Goal: Task Accomplishment & Management: Manage account settings

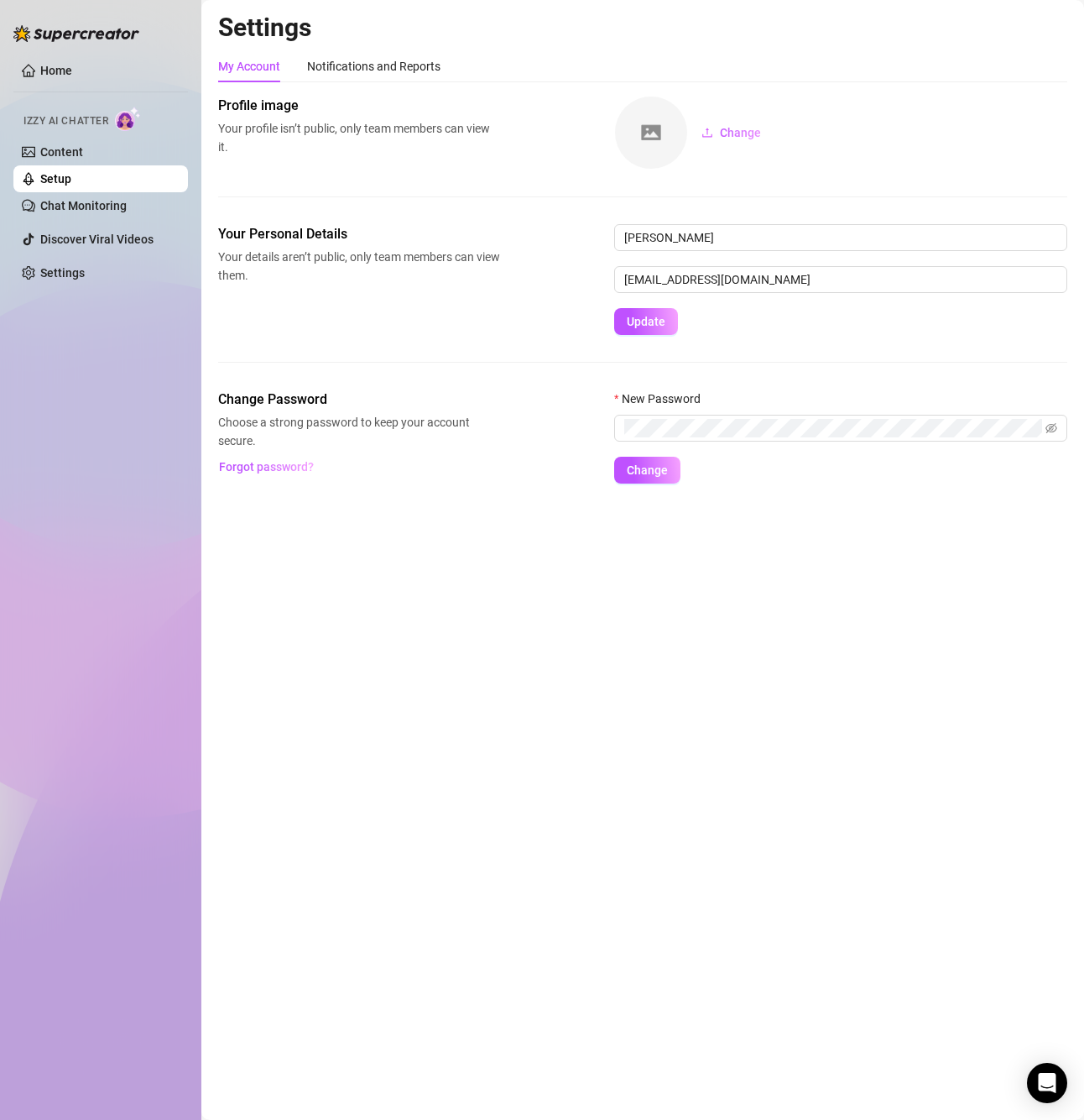
click at [79, 124] on span "Izzy AI Chatter" at bounding box center [66, 121] width 85 height 15
click at [129, 118] on img at bounding box center [128, 118] width 26 height 24
click at [73, 119] on span "Izzy AI Chatter" at bounding box center [66, 121] width 85 height 15
click at [79, 151] on link "Content" at bounding box center [62, 152] width 43 height 14
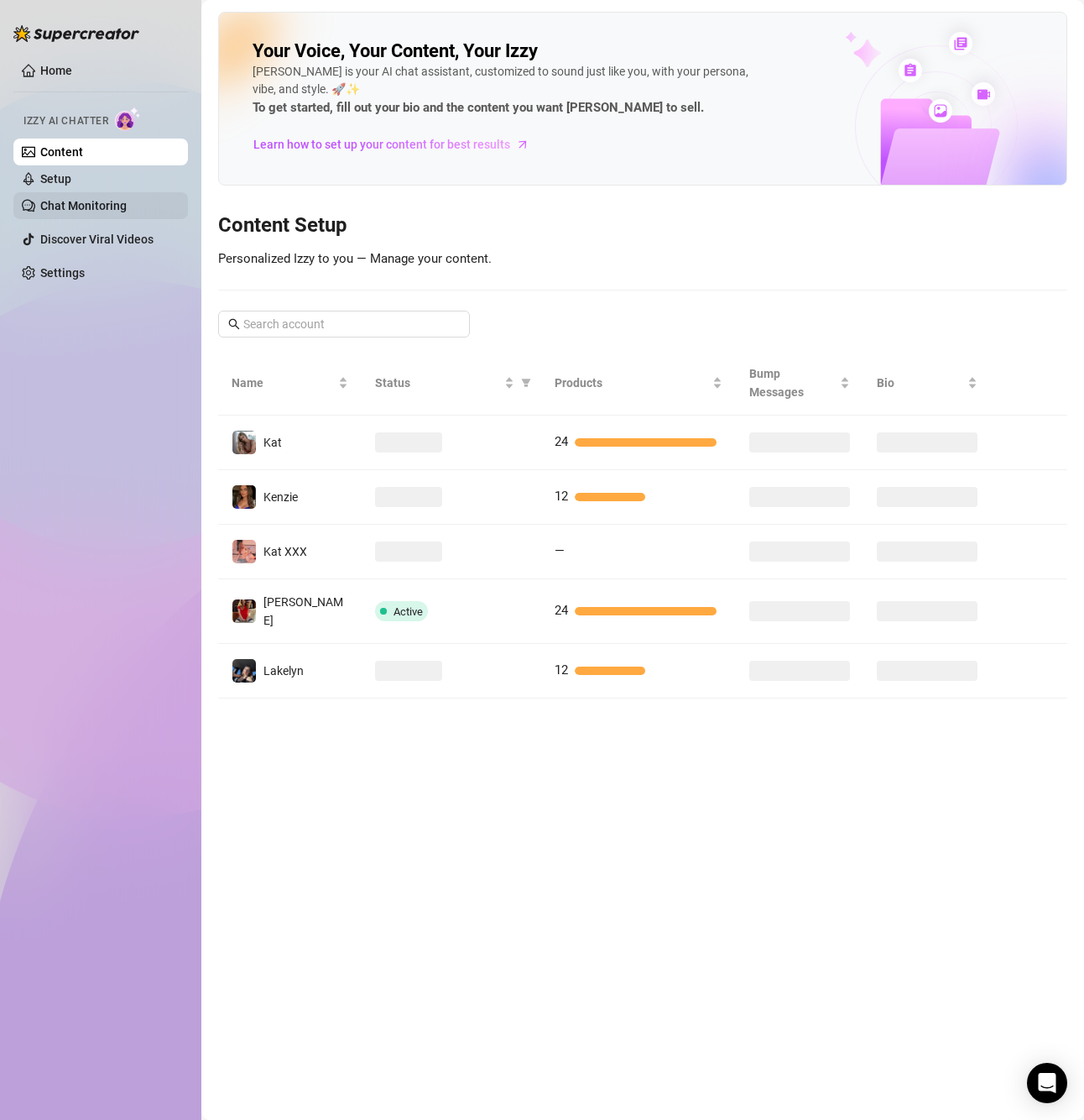
click at [92, 207] on link "Chat Monitoring" at bounding box center [83, 206] width 86 height 14
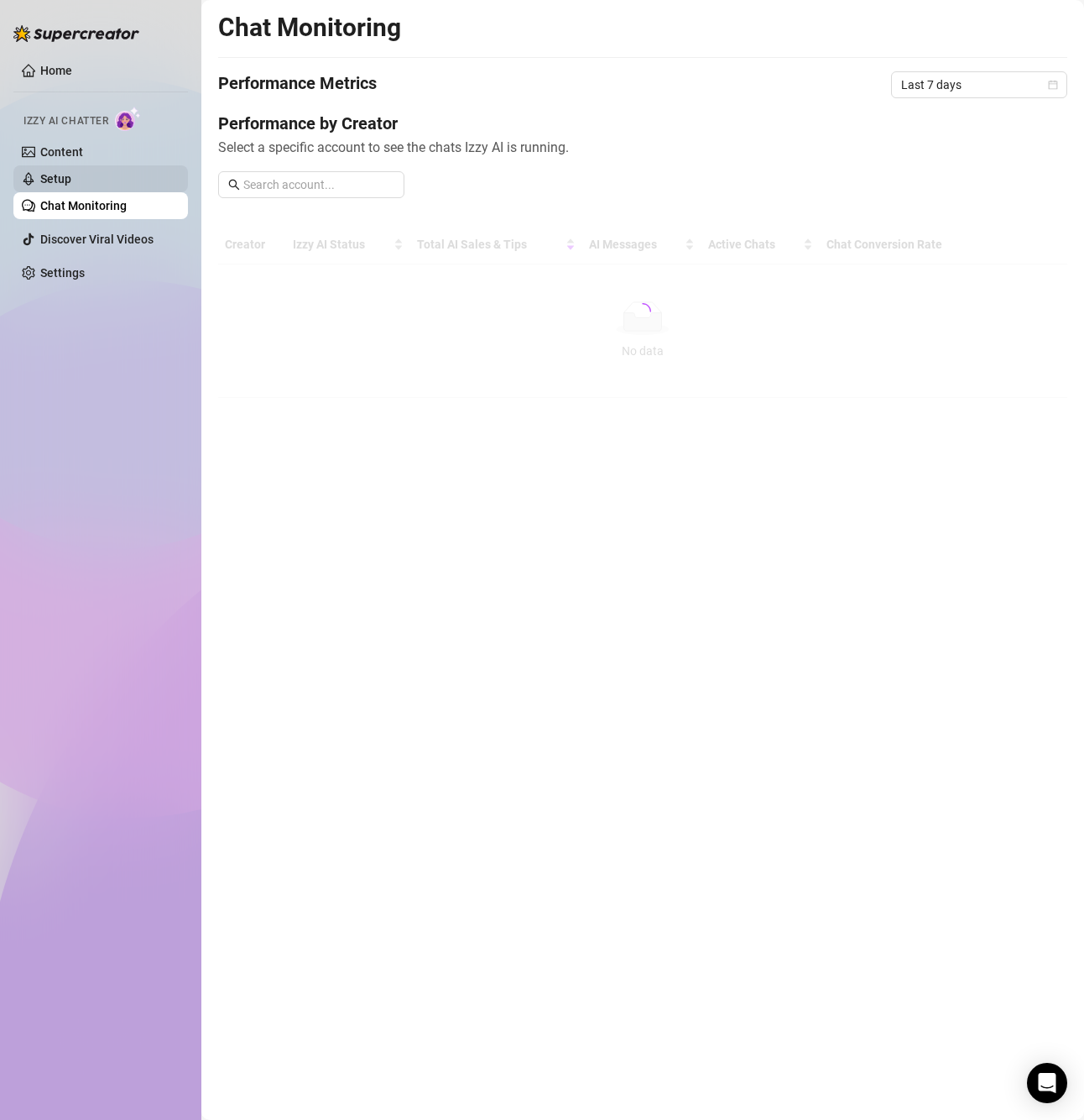
click at [72, 177] on link "Setup" at bounding box center [56, 179] width 31 height 14
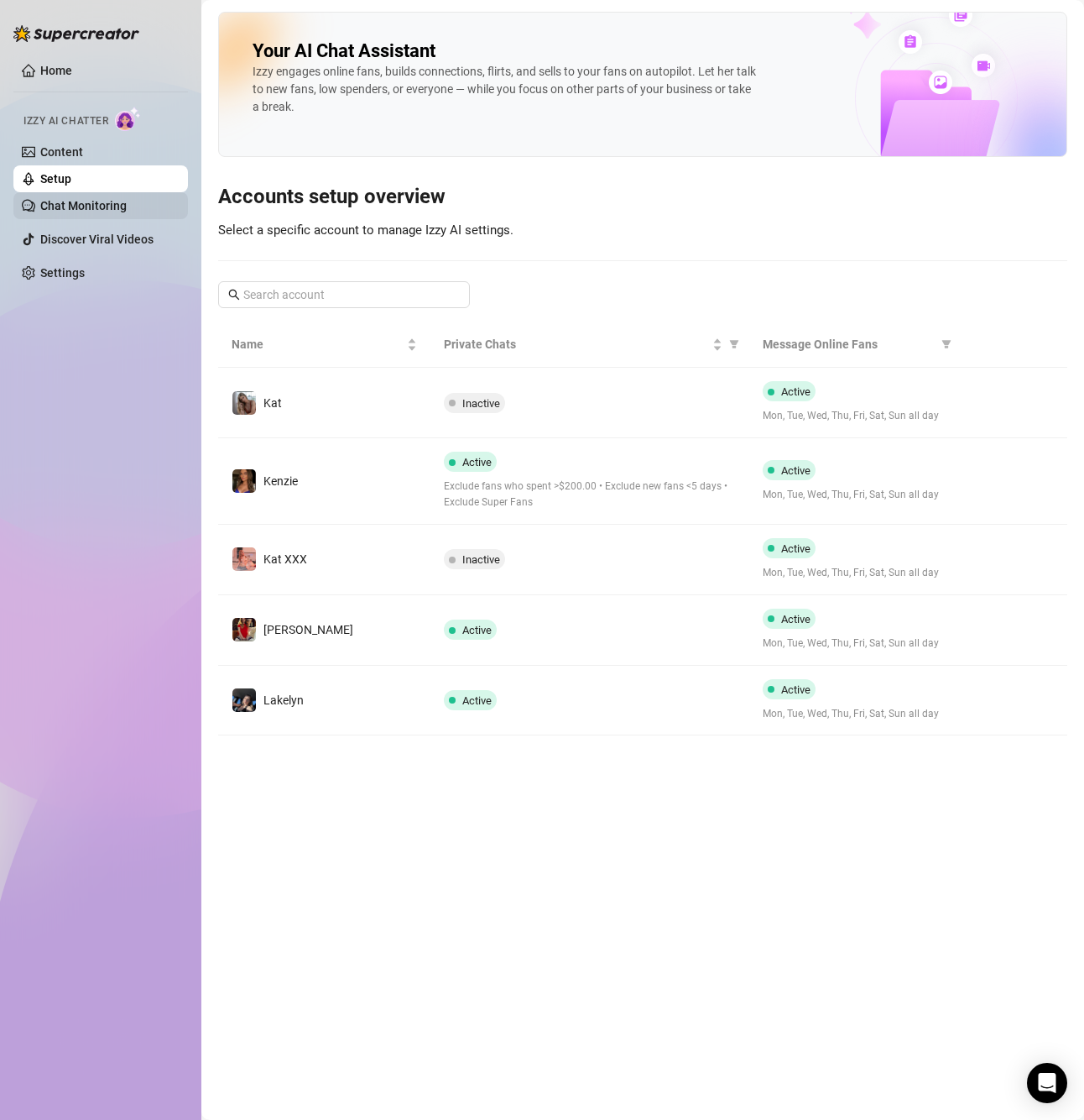
click at [111, 207] on link "Chat Monitoring" at bounding box center [83, 206] width 86 height 14
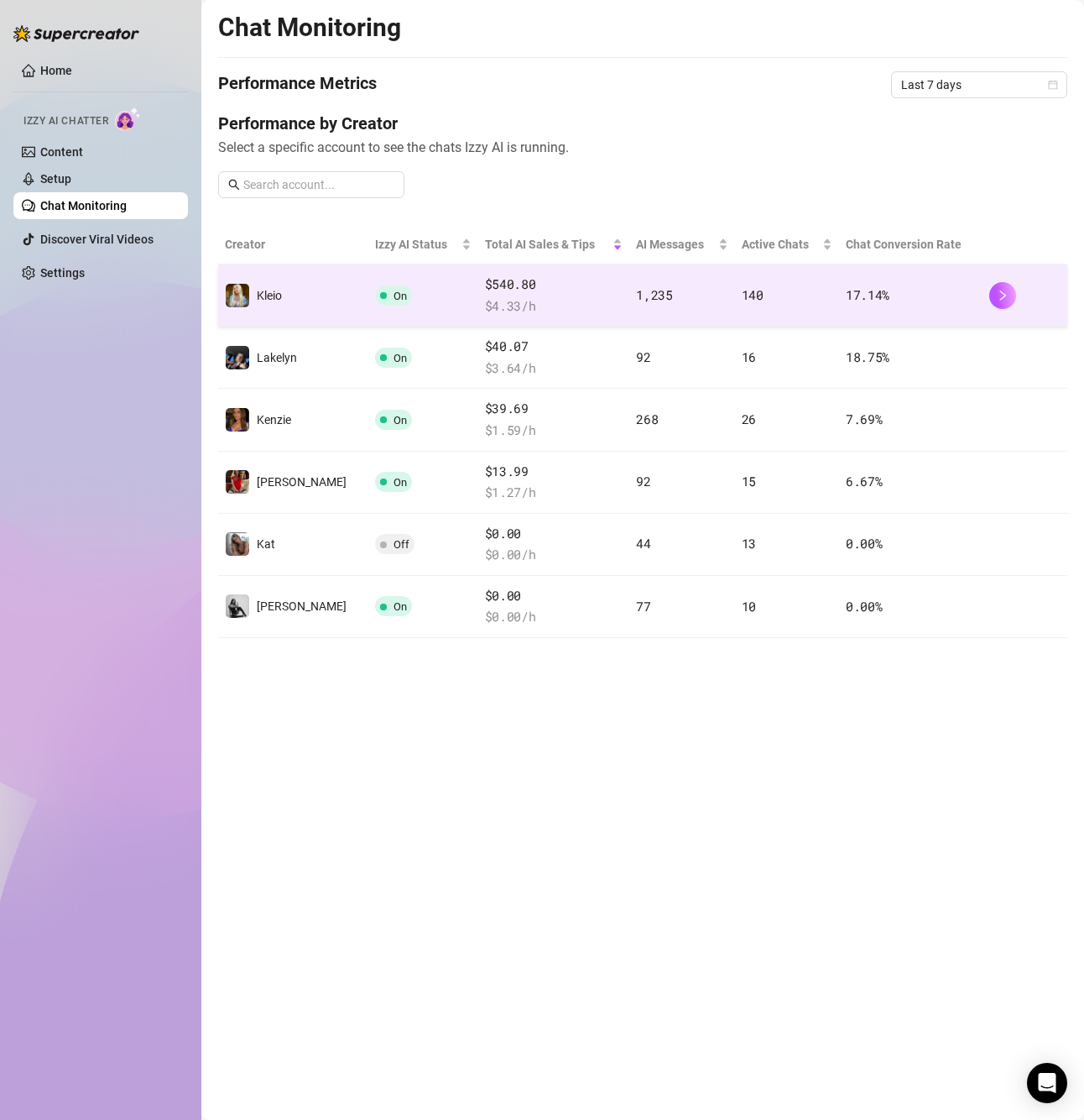
drag, startPoint x: 366, startPoint y: 293, endPoint x: 326, endPoint y: 290, distance: 40.1
click at [326, 290] on td "Kleio" at bounding box center [293, 295] width 150 height 62
click at [1003, 297] on icon "right" at bounding box center [1004, 295] width 6 height 10
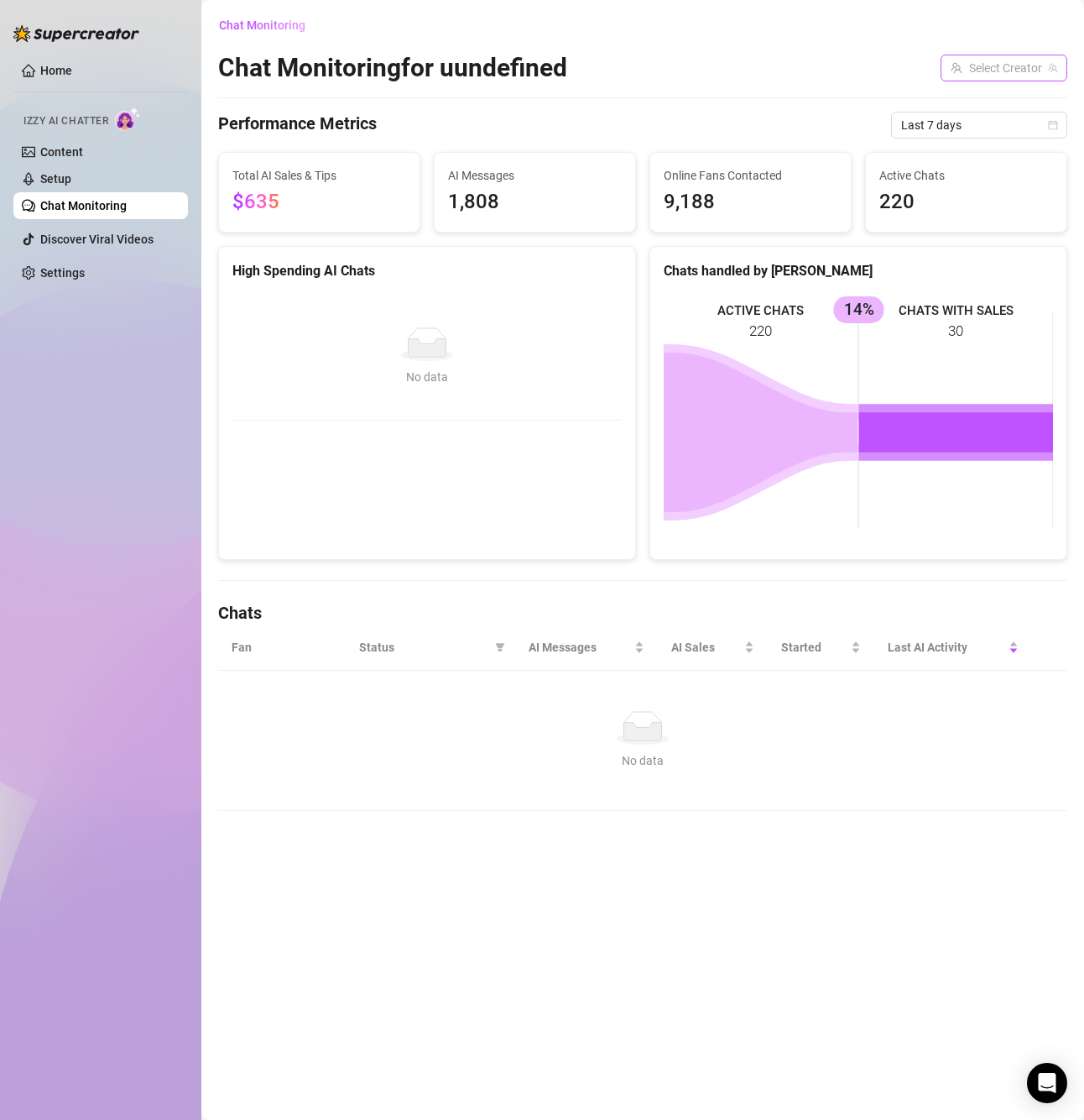
click at [995, 70] on input "search" at bounding box center [996, 68] width 92 height 25
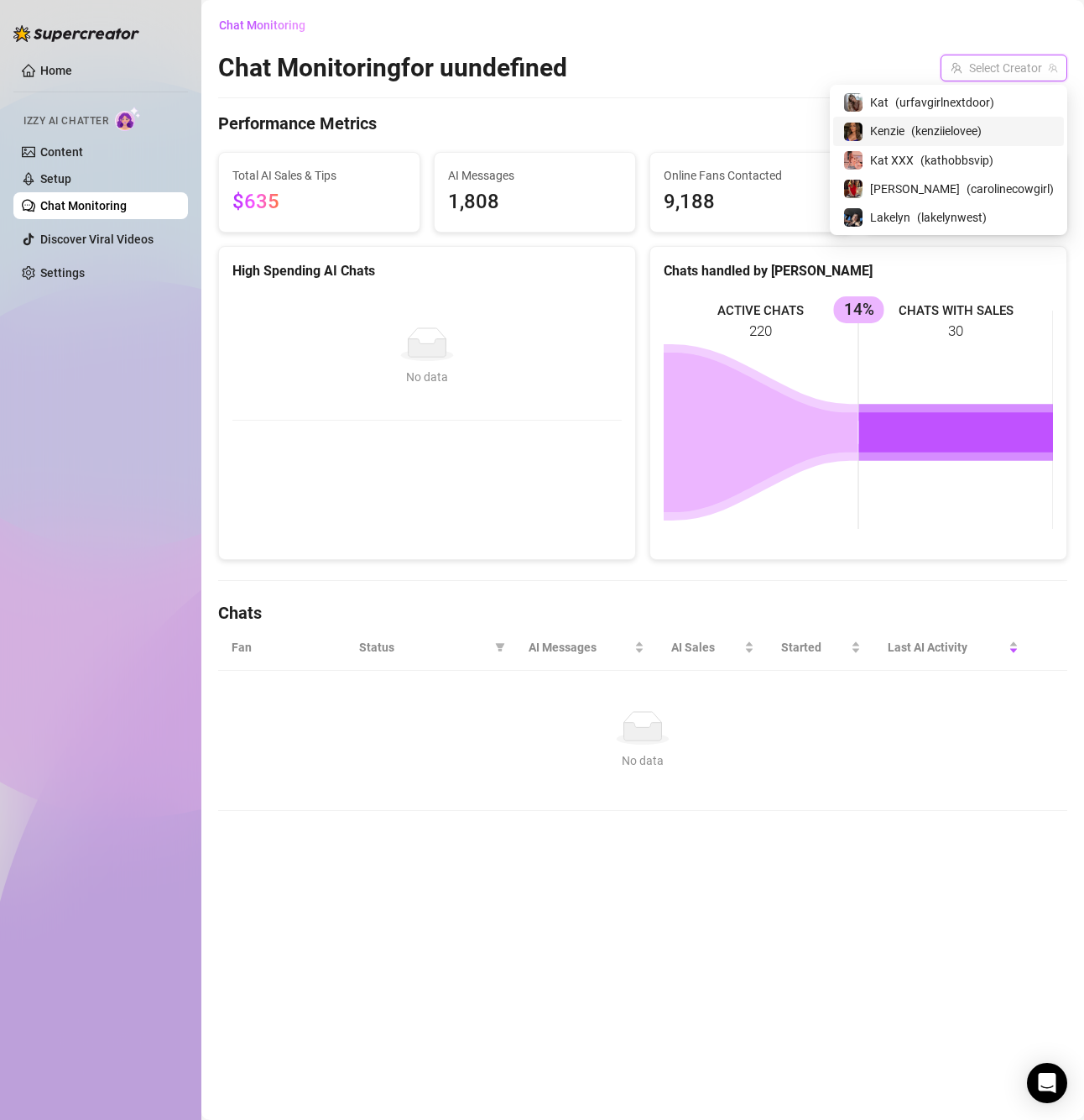
click at [708, 111] on div "Chat Monitoring Chat Monitoring for uundefined Select Creator Performance Metri…" at bounding box center [643, 411] width 849 height 799
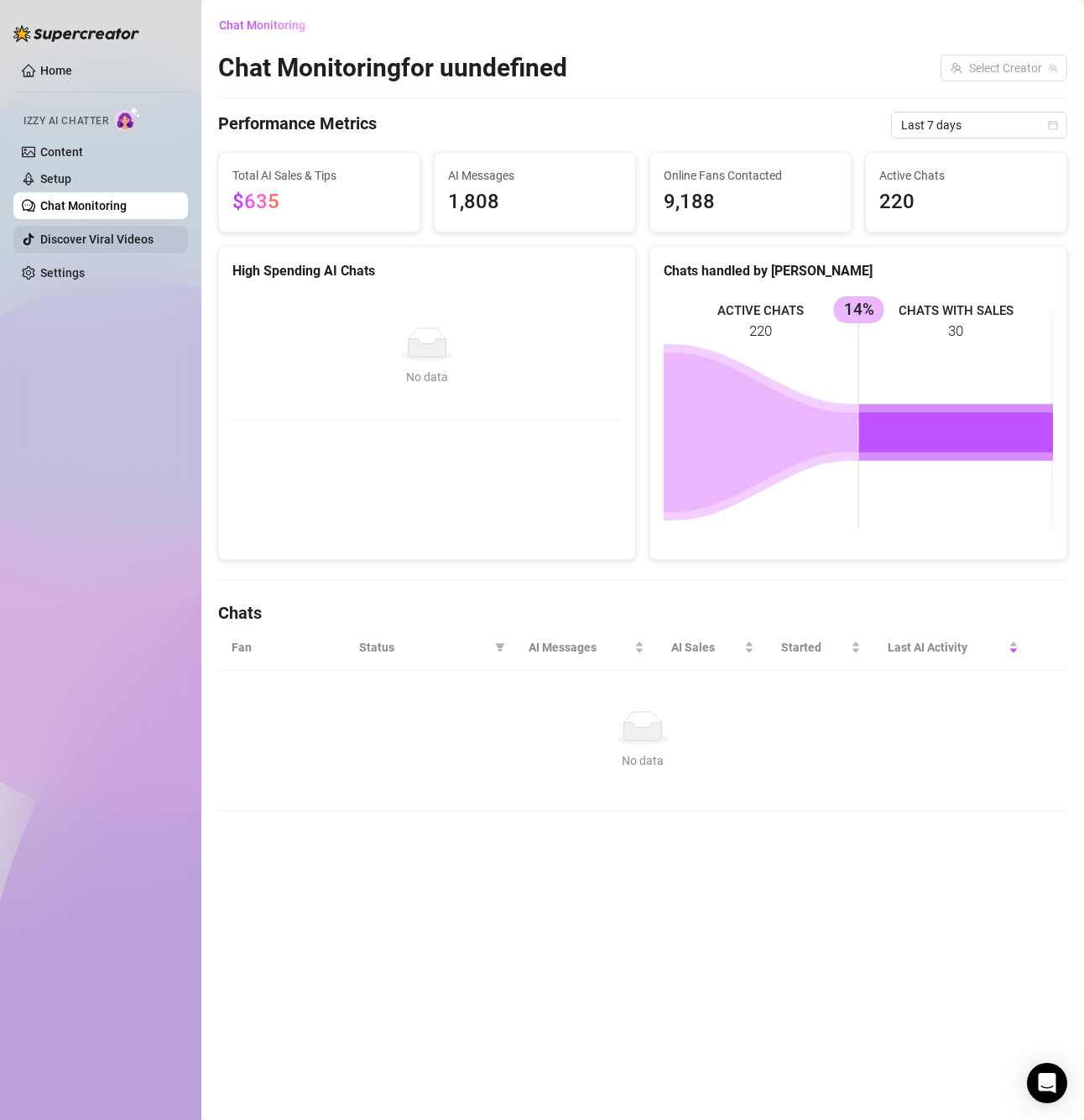
click at [104, 232] on link "Discover Viral Videos" at bounding box center [97, 239] width 113 height 14
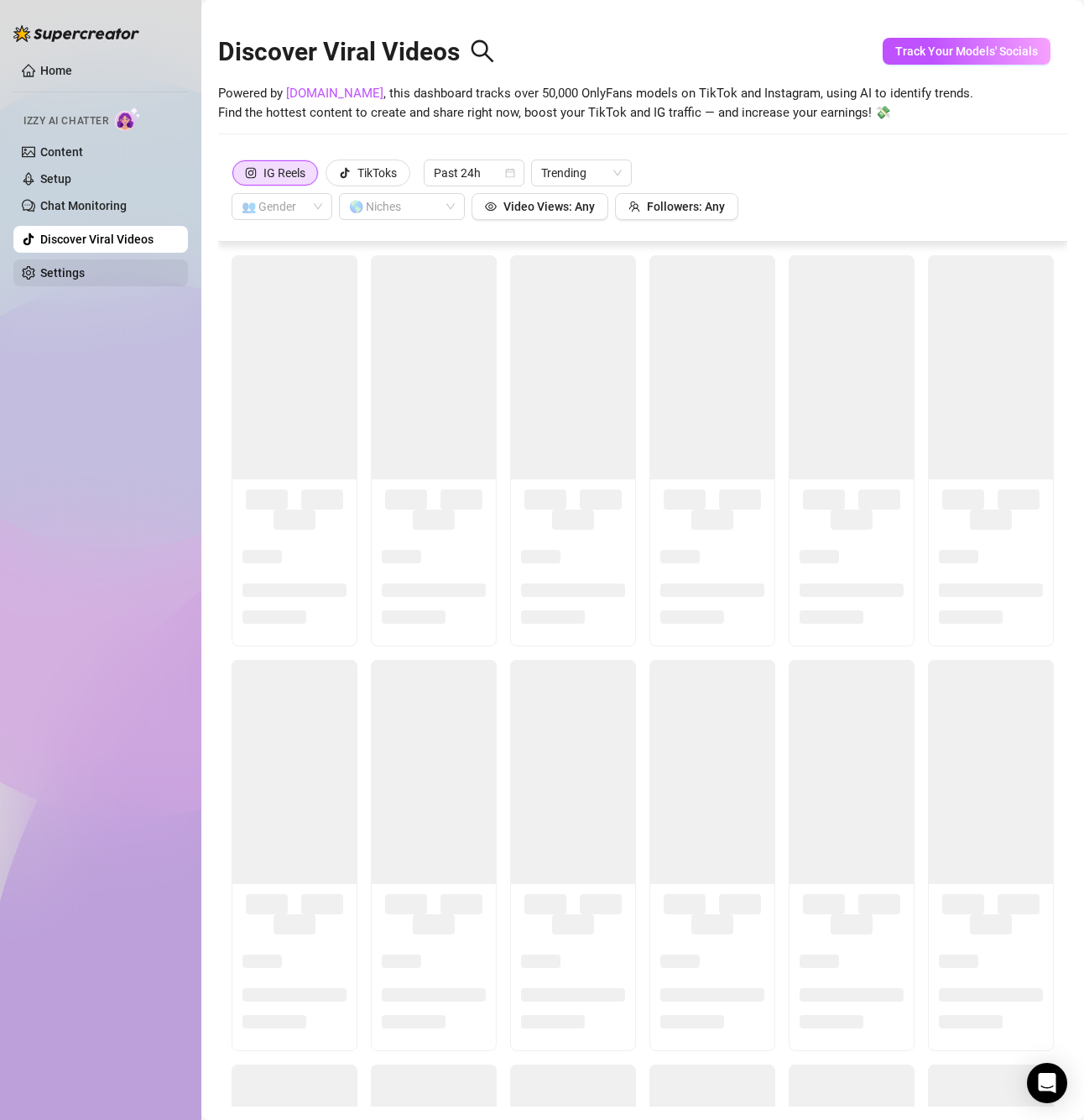
click at [85, 268] on link "Settings" at bounding box center [63, 273] width 44 height 14
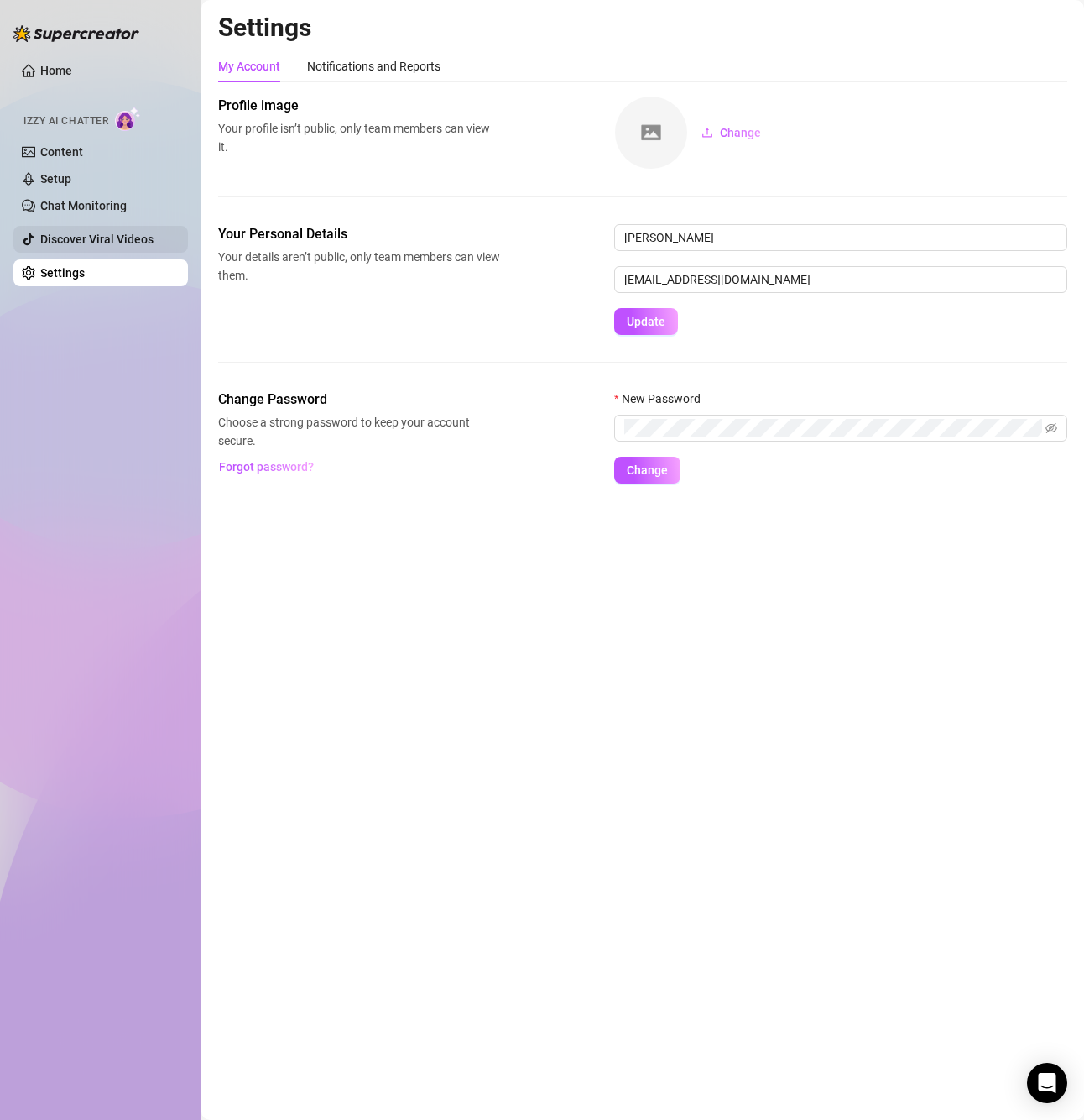
click at [92, 244] on link "Discover Viral Videos" at bounding box center [97, 239] width 113 height 14
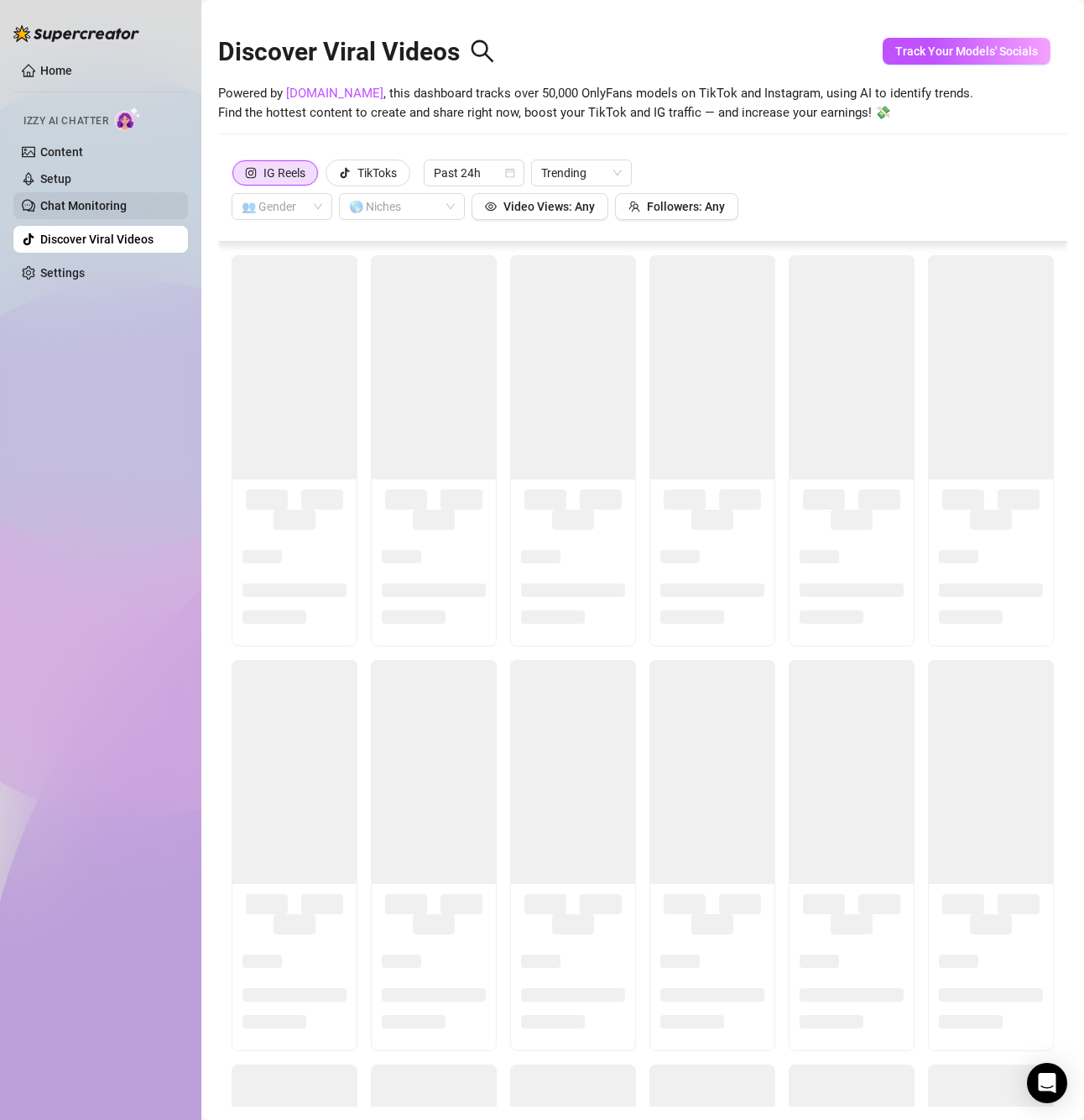
click at [95, 200] on link "Chat Monitoring" at bounding box center [83, 206] width 86 height 14
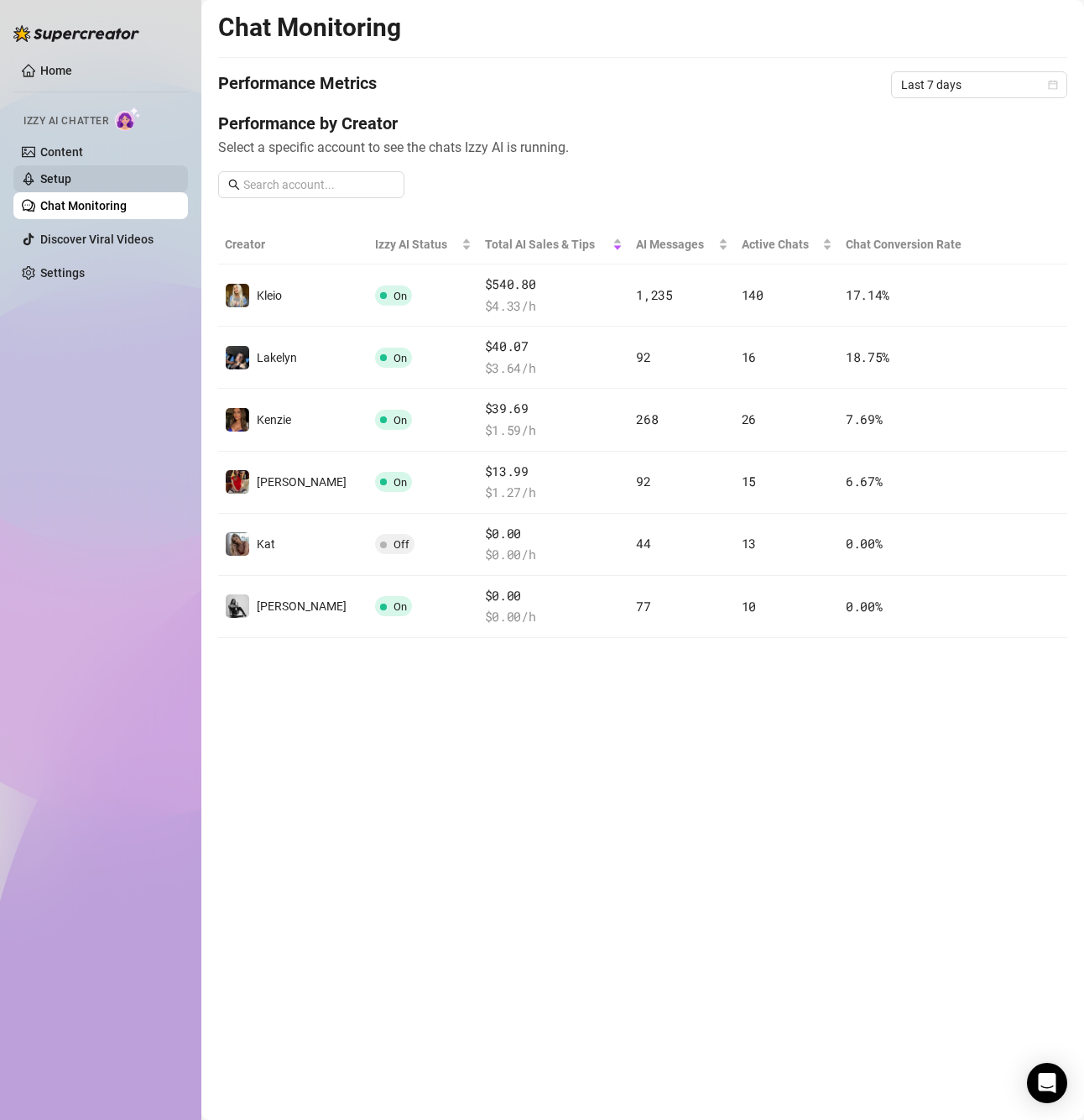
click at [72, 173] on link "Setup" at bounding box center [56, 179] width 31 height 14
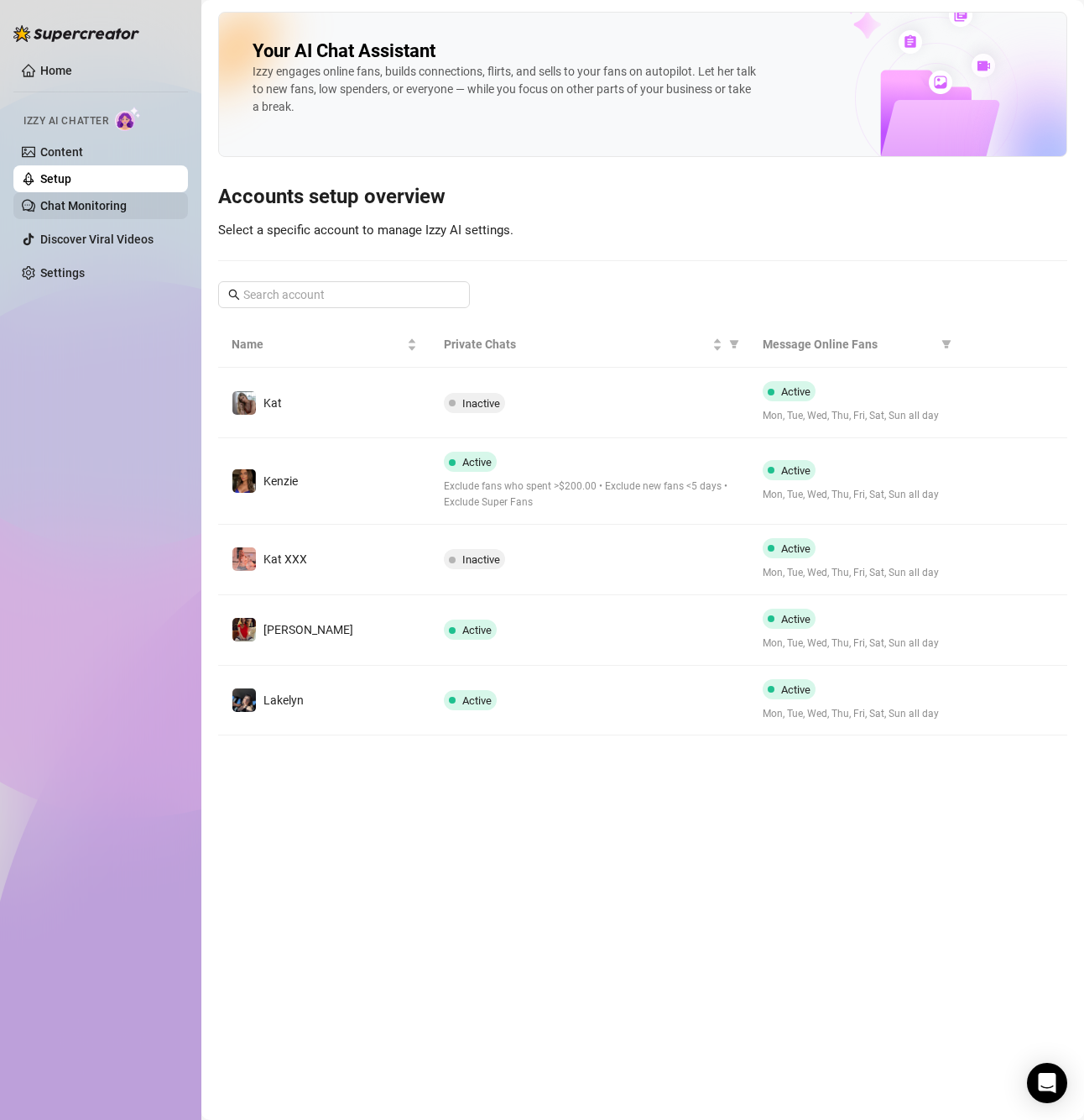
click at [99, 200] on link "Chat Monitoring" at bounding box center [83, 206] width 86 height 14
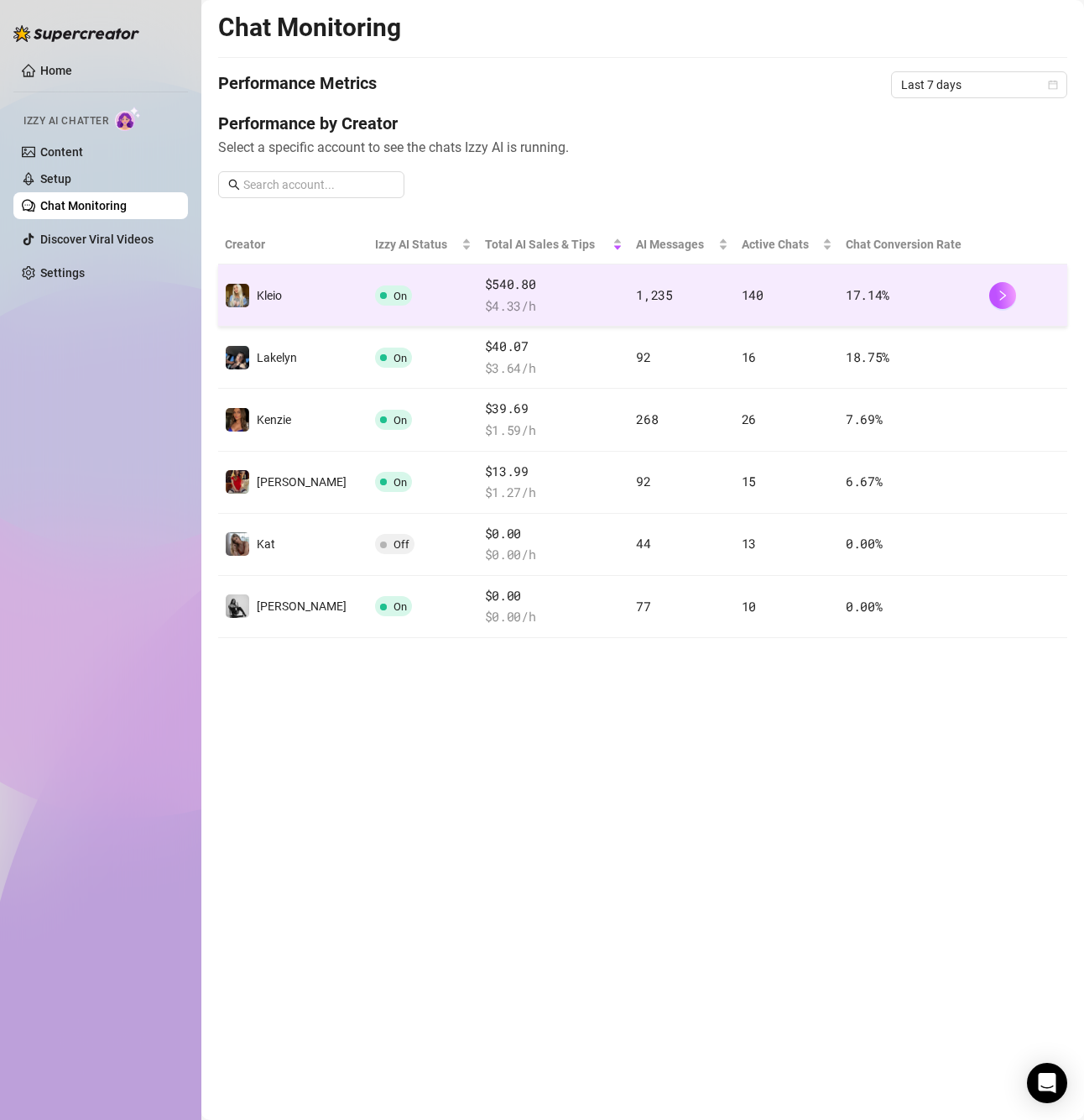
click at [858, 293] on span "17.14 %" at bounding box center [867, 294] width 44 height 16
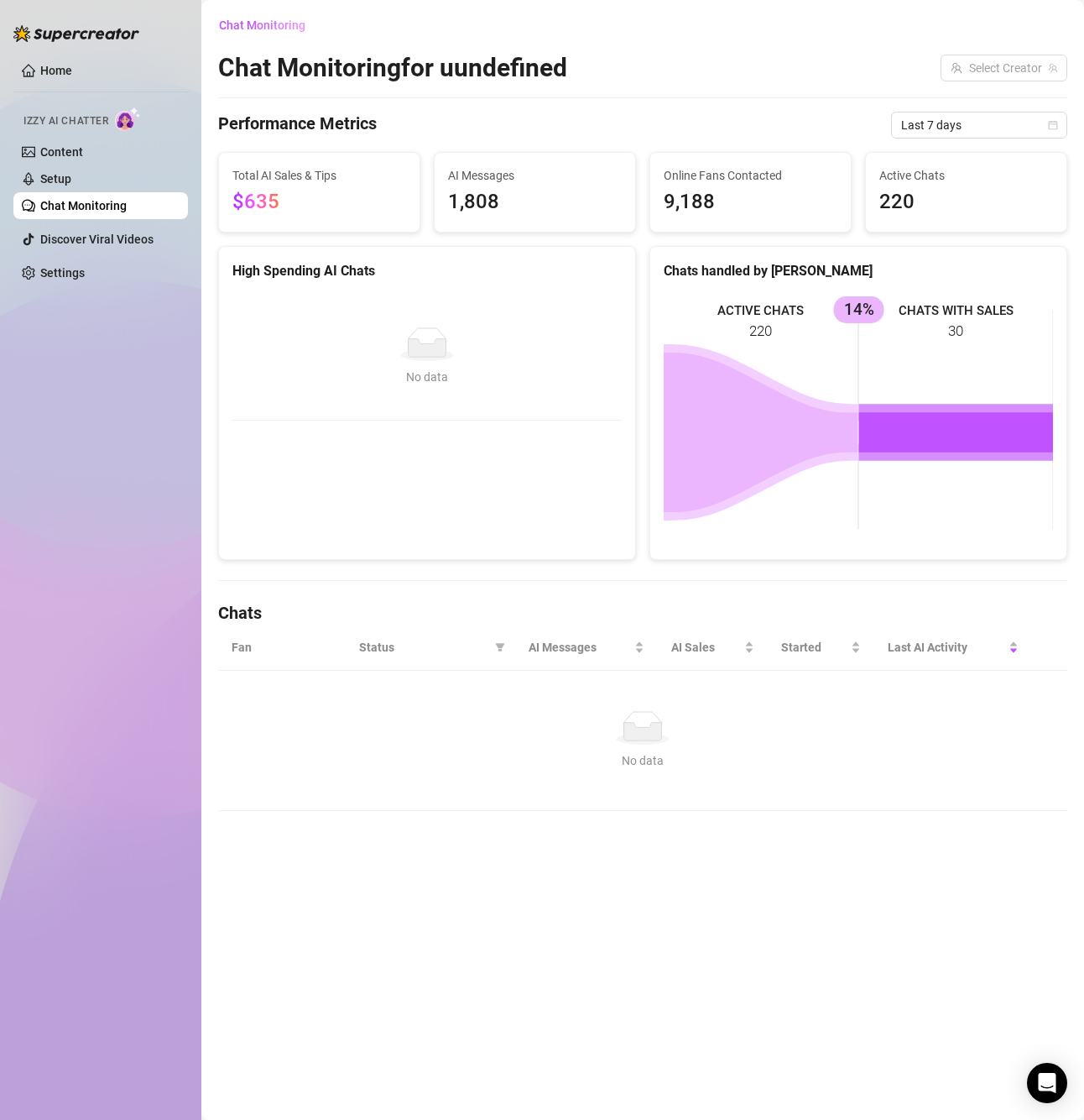
click at [906, 445] on icon at bounding box center [956, 432] width 194 height 41
click at [83, 154] on link "Content" at bounding box center [62, 152] width 43 height 14
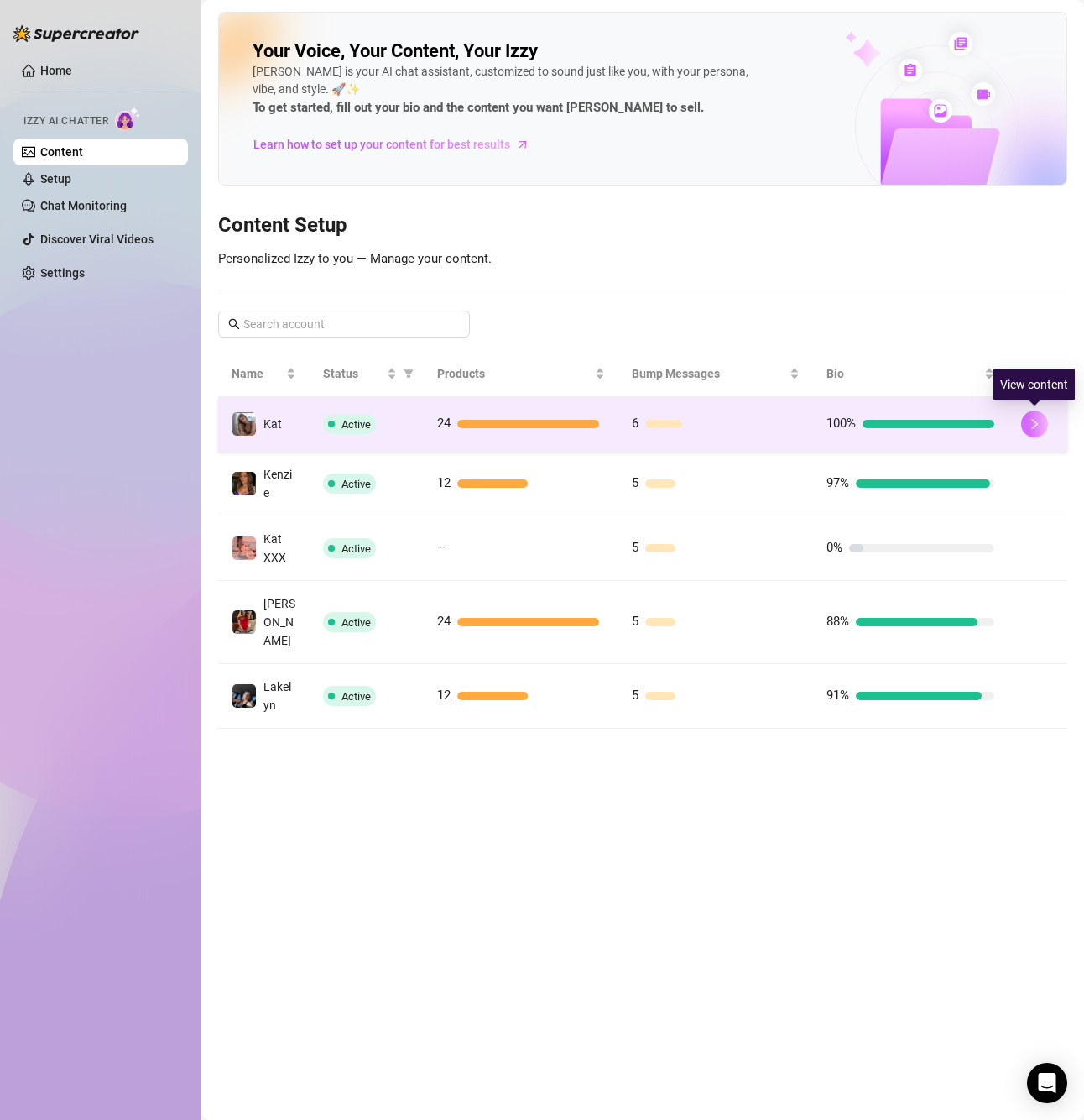
click at [1037, 427] on icon "right" at bounding box center [1035, 424] width 12 height 12
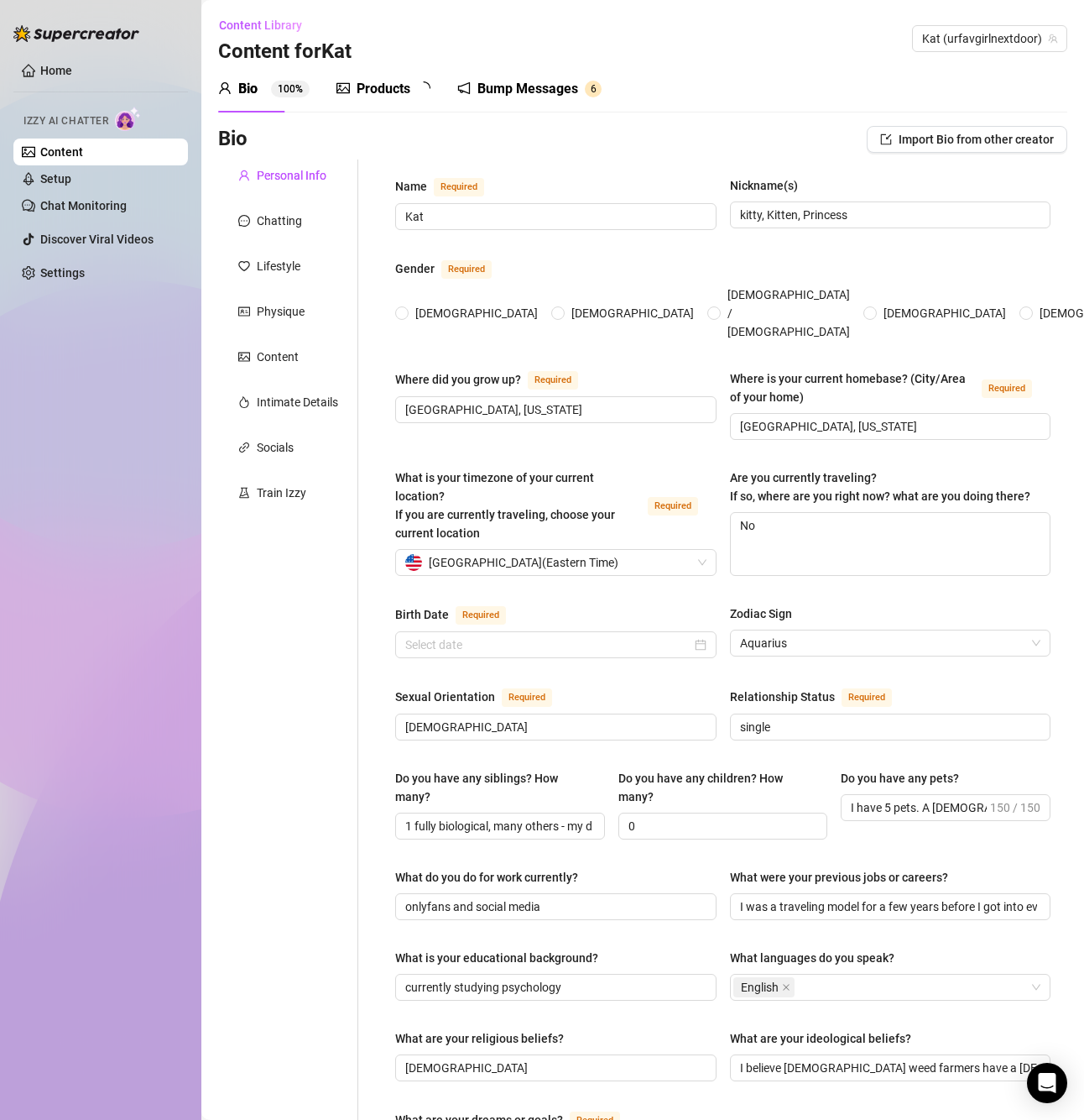
type input "Kat"
type input "kitty, Kitten, Princess"
type input "[GEOGRAPHIC_DATA], [US_STATE]"
type textarea "No"
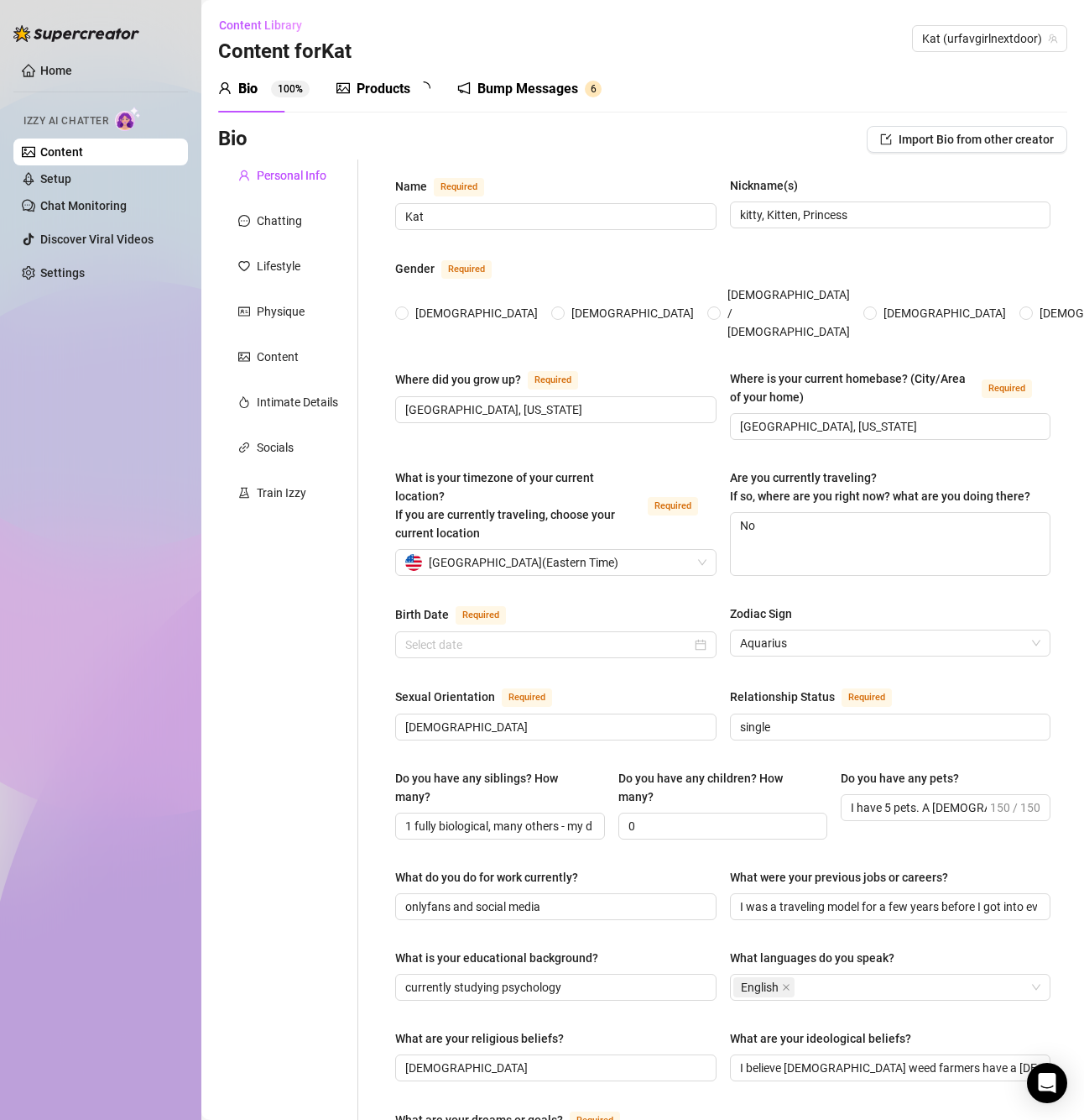
type input "[DEMOGRAPHIC_DATA]"
type input "single"
type input "1 fully biological, many others - my dad was a sperm donor"
type input "0"
type input "I have 5 pets. A [DEMOGRAPHIC_DATA] named [PERSON_NAME], she is a brat. A cat n…"
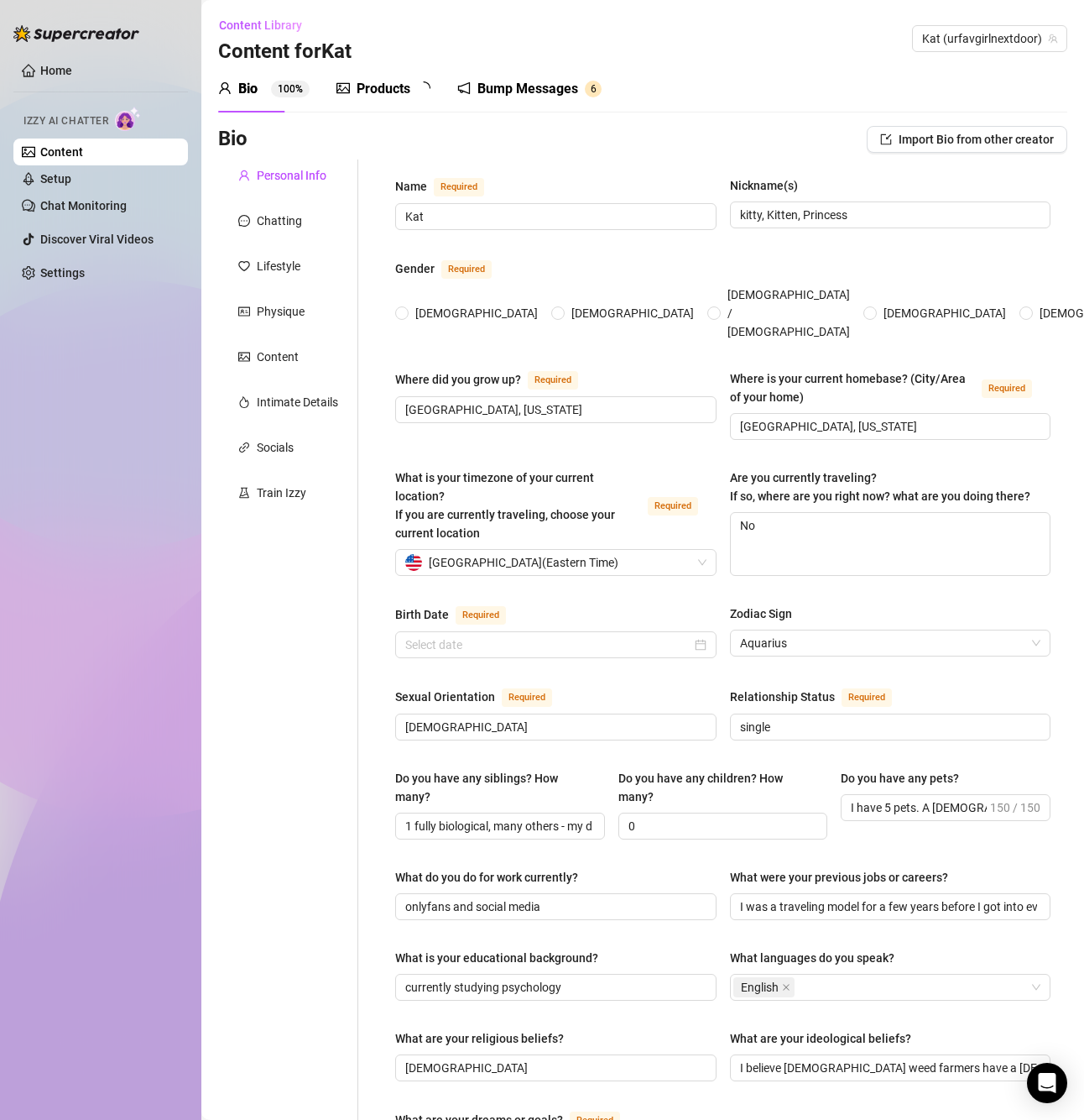
type input "onlyfans and social media"
type input "I was a traveling model for a few years before I got into everything else."
type input "currently studying psychology"
type input "[DEMOGRAPHIC_DATA]"
type input "I believe [DEMOGRAPHIC_DATA] weed farmers have a [DEMOGRAPHIC_DATA] given right…"
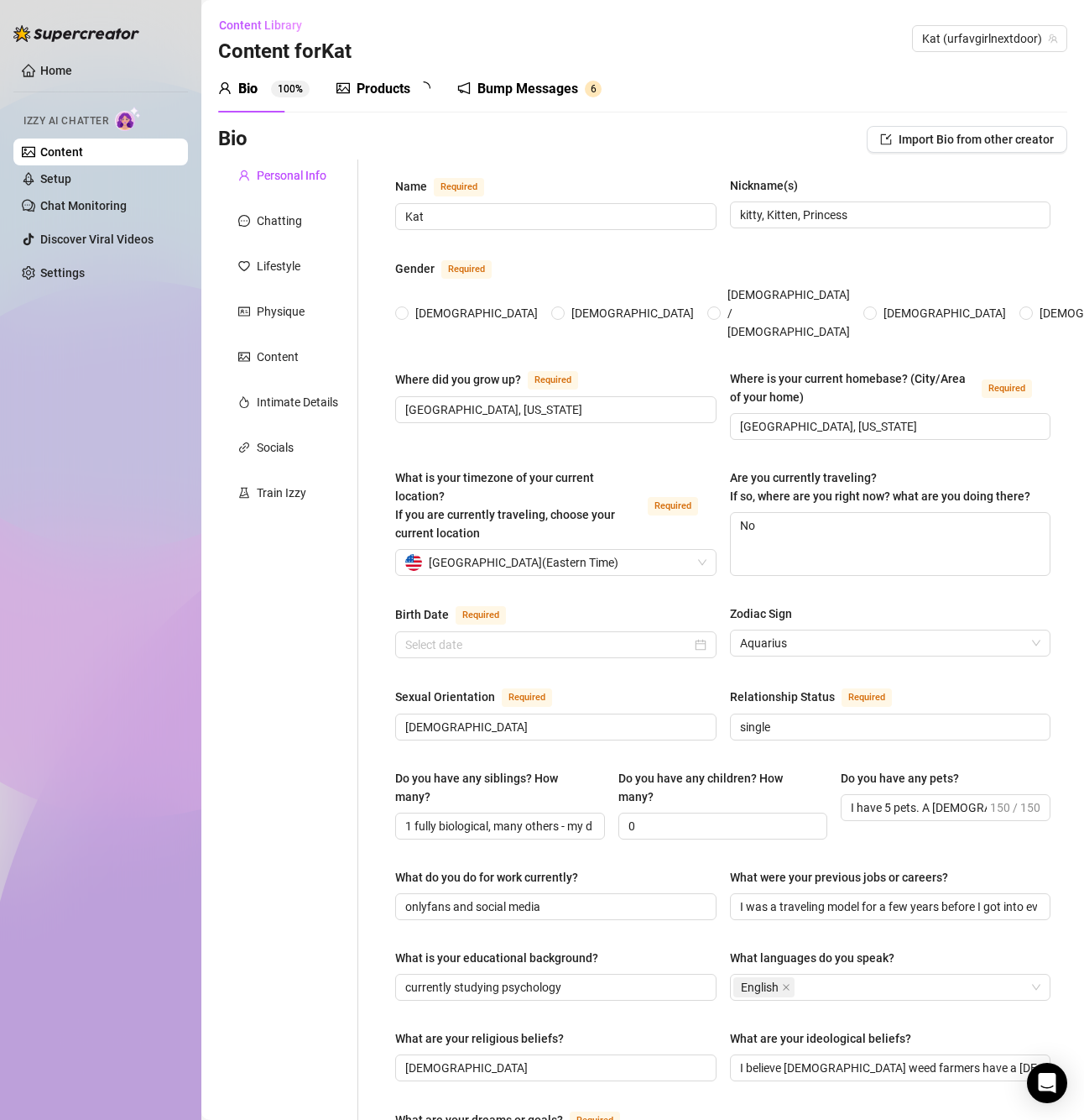
type textarea "I dream of becoming a musician and growing a real estate company into a empire.…"
type textarea "I found out my dad was a sperm donor and I have several siblings all over the […"
type textarea "I grew up [DEMOGRAPHIC_DATA]. I went to a private school and the whole nine yar…"
type textarea "I have been a traveling model for several years. I want to get tattoos but I am…"
radio input "true"
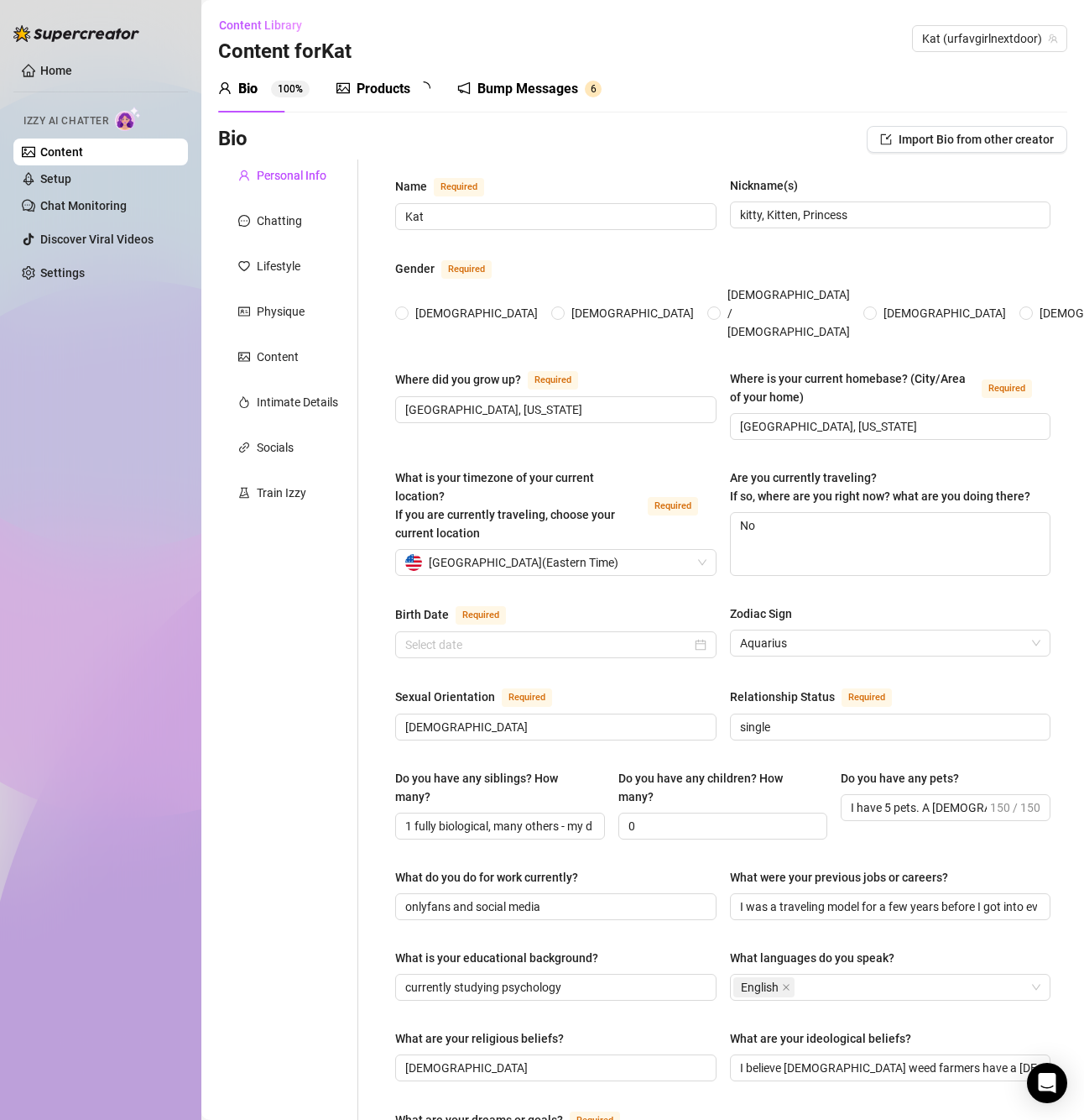
type input "[DATE]"
click at [67, 267] on link "Settings" at bounding box center [63, 273] width 44 height 14
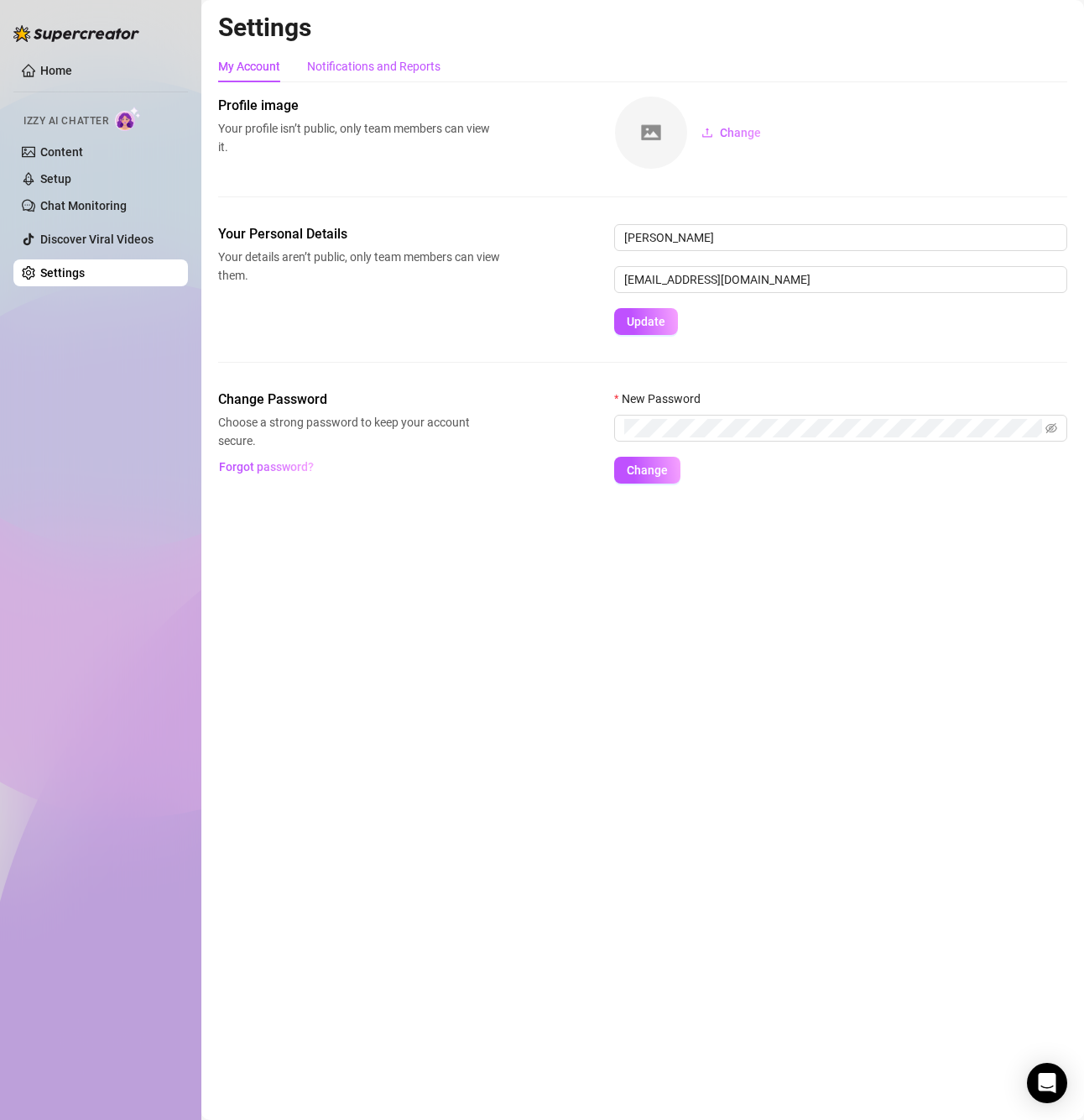
click at [378, 73] on div "Notifications and Reports" at bounding box center [374, 66] width 133 height 18
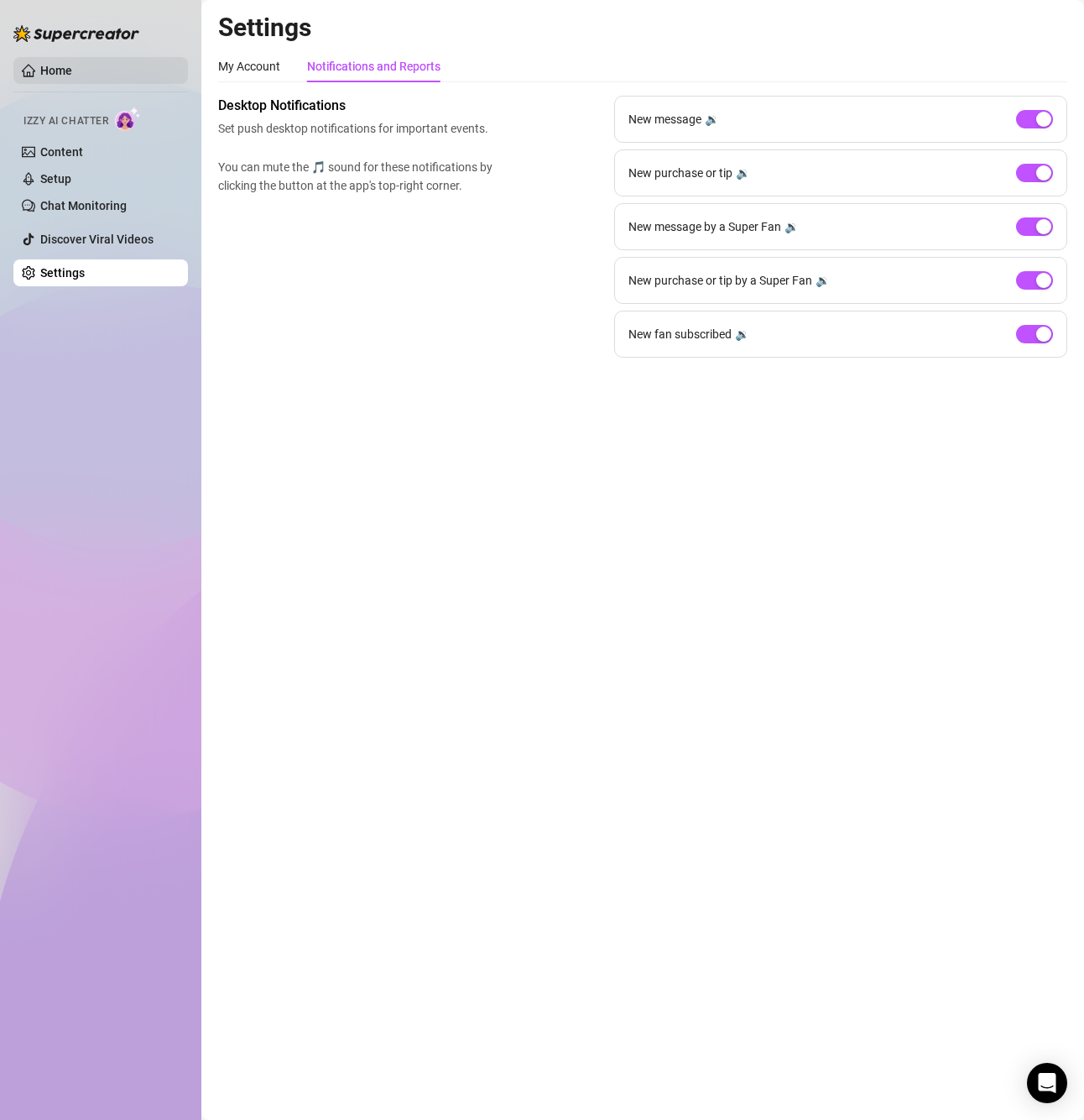
click at [54, 66] on link "Home" at bounding box center [56, 71] width 32 height 14
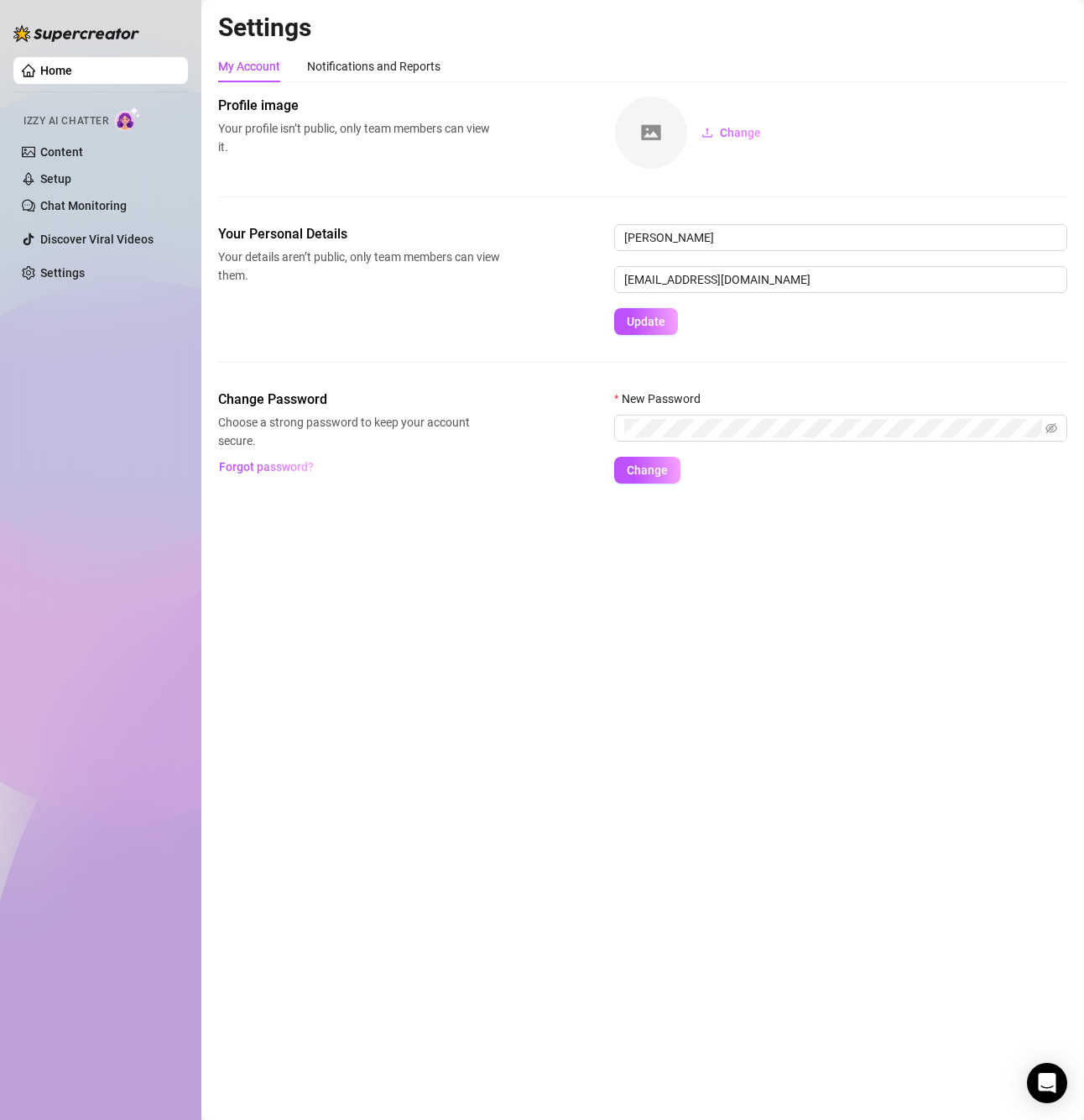
click at [132, 124] on img at bounding box center [128, 118] width 26 height 24
click at [127, 118] on img at bounding box center [128, 118] width 26 height 24
click at [386, 74] on div "Notifications and Reports" at bounding box center [374, 66] width 133 height 18
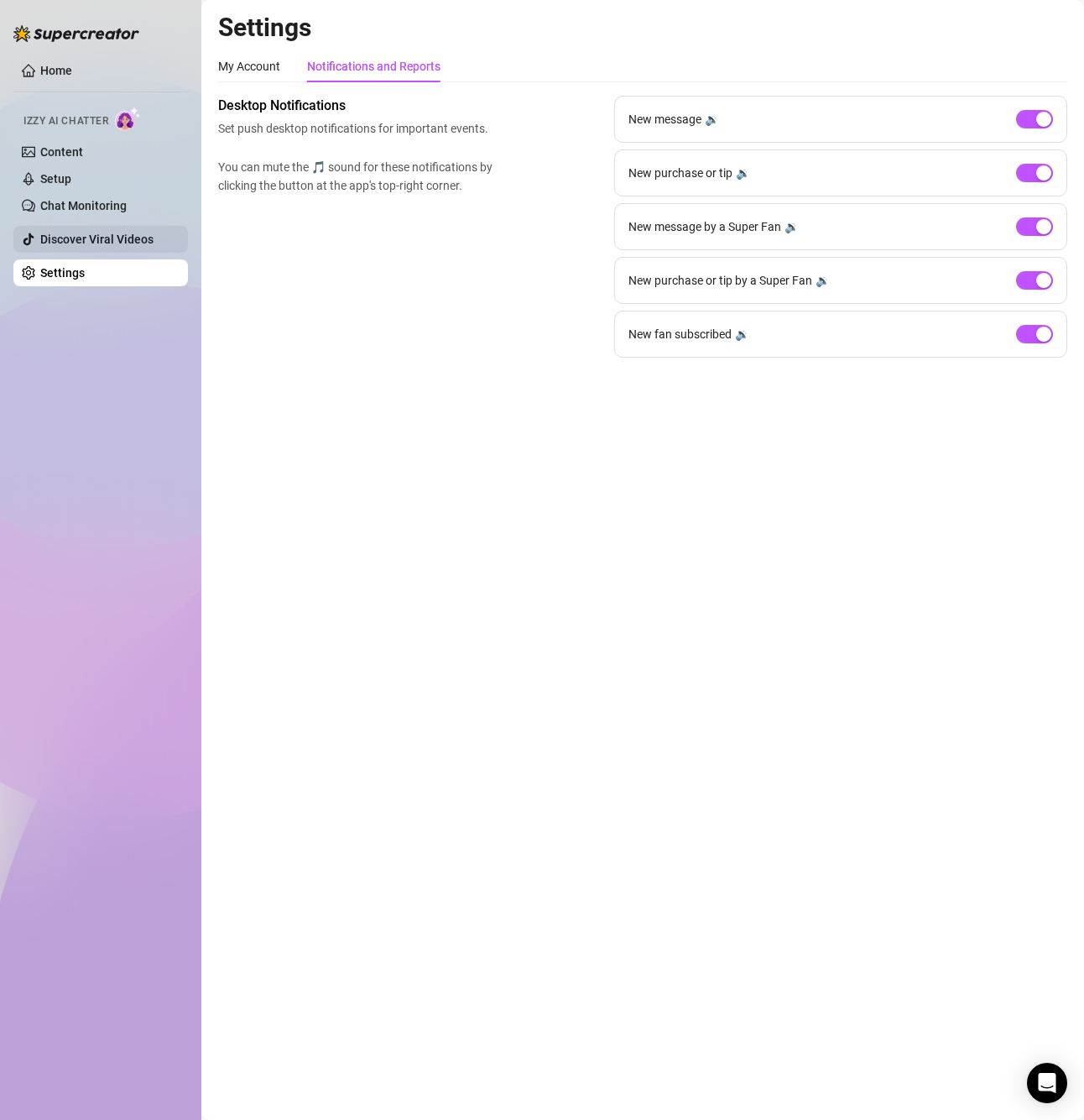
click at [86, 239] on link "Discover Viral Videos" at bounding box center [97, 239] width 113 height 14
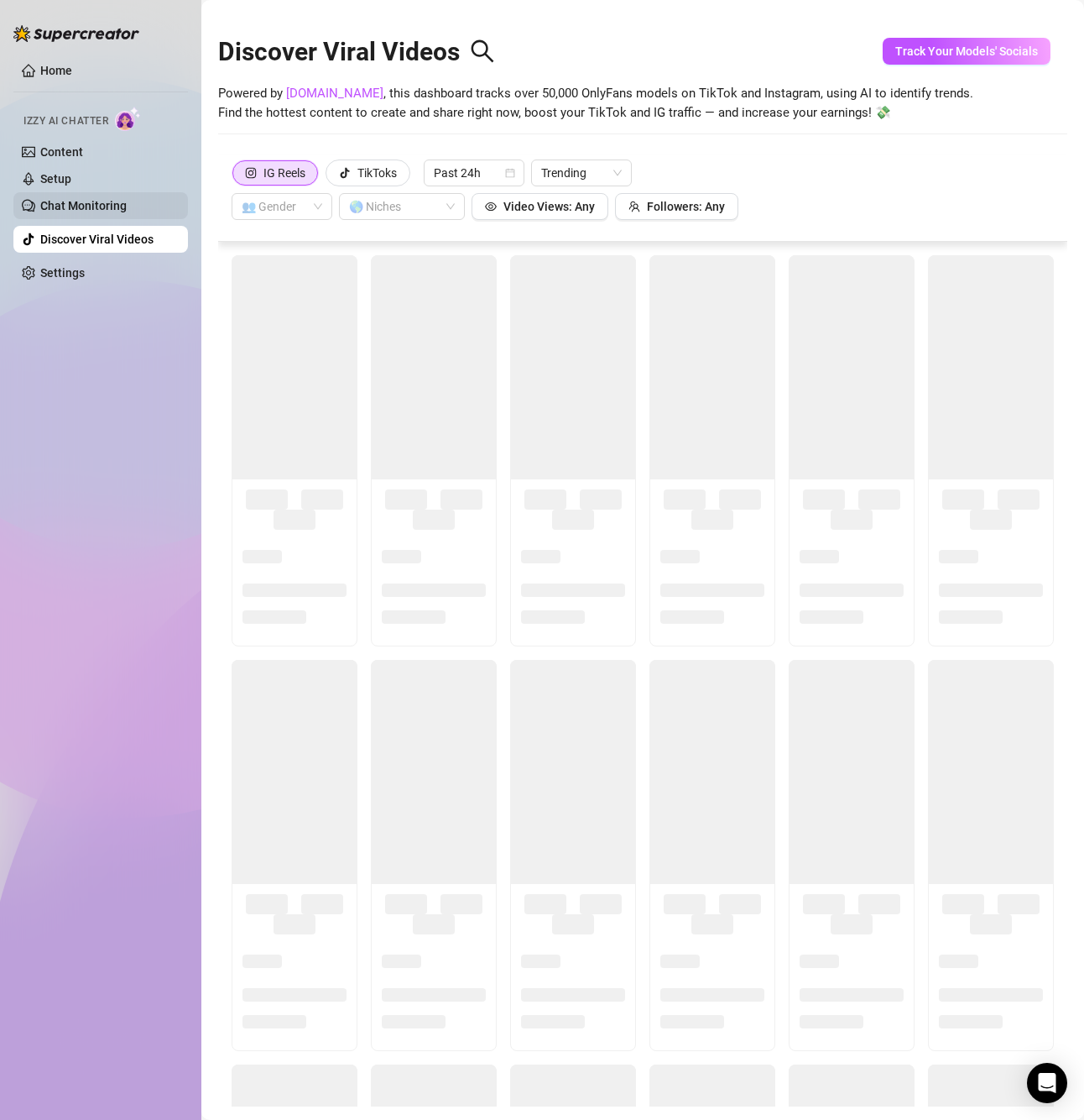
click at [109, 210] on link "Chat Monitoring" at bounding box center [83, 206] width 86 height 14
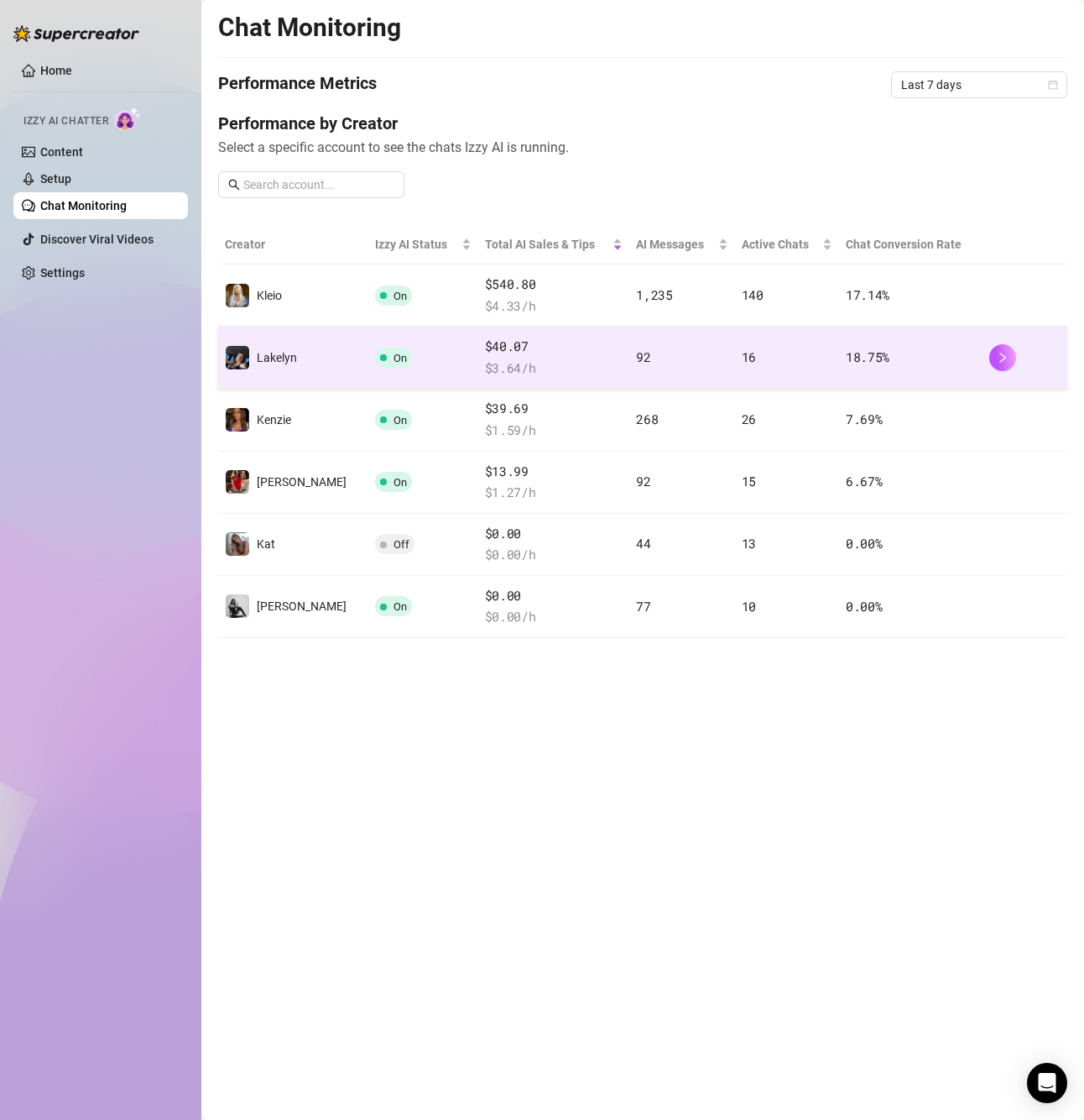
click at [375, 360] on span "On" at bounding box center [394, 357] width 37 height 20
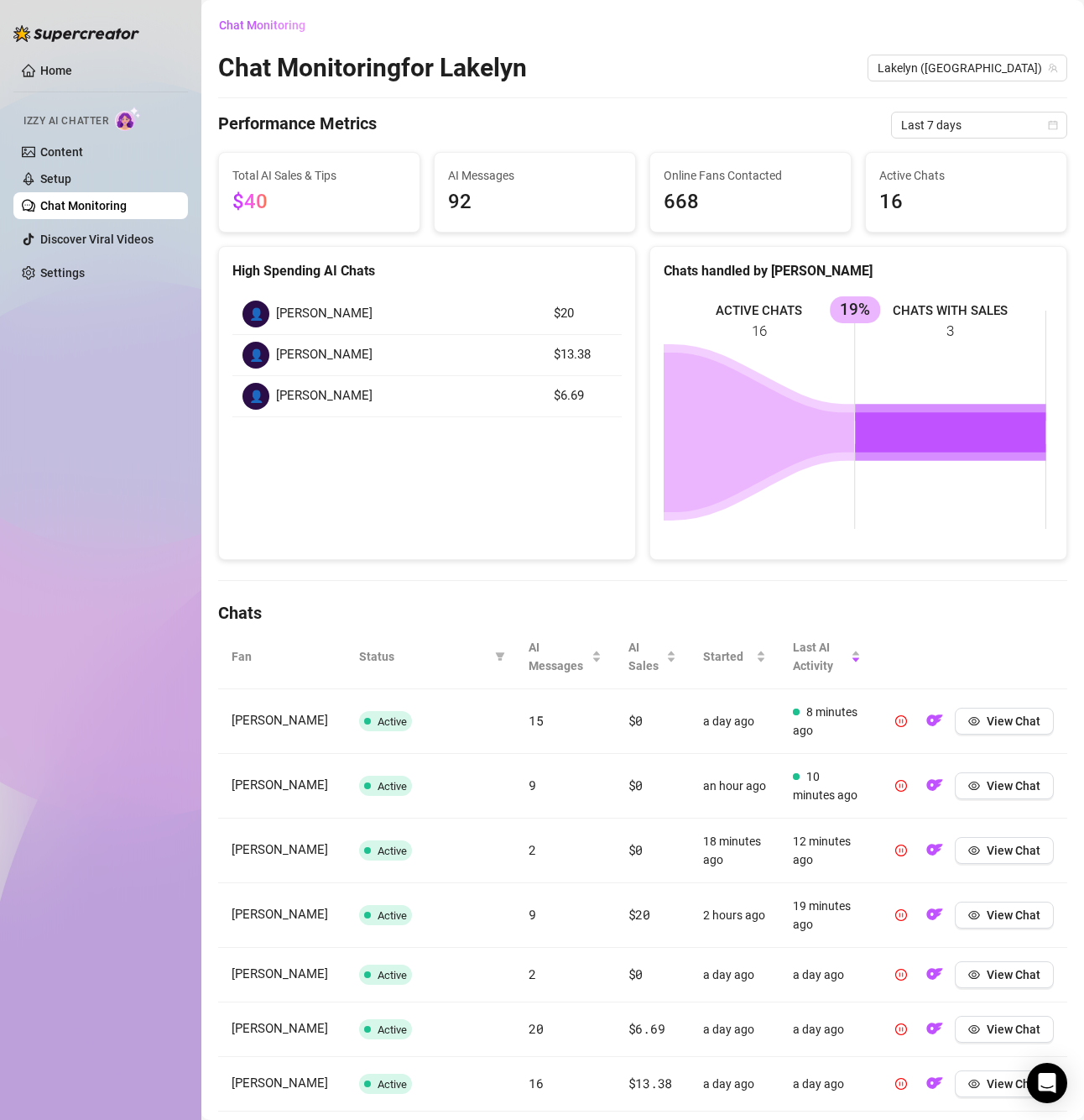
click at [369, 340] on td "👤 [PERSON_NAME]" at bounding box center [388, 355] width 311 height 42
click at [350, 404] on div "👤 [PERSON_NAME]" at bounding box center [388, 397] width 291 height 27
click at [72, 176] on link "Setup" at bounding box center [56, 179] width 31 height 14
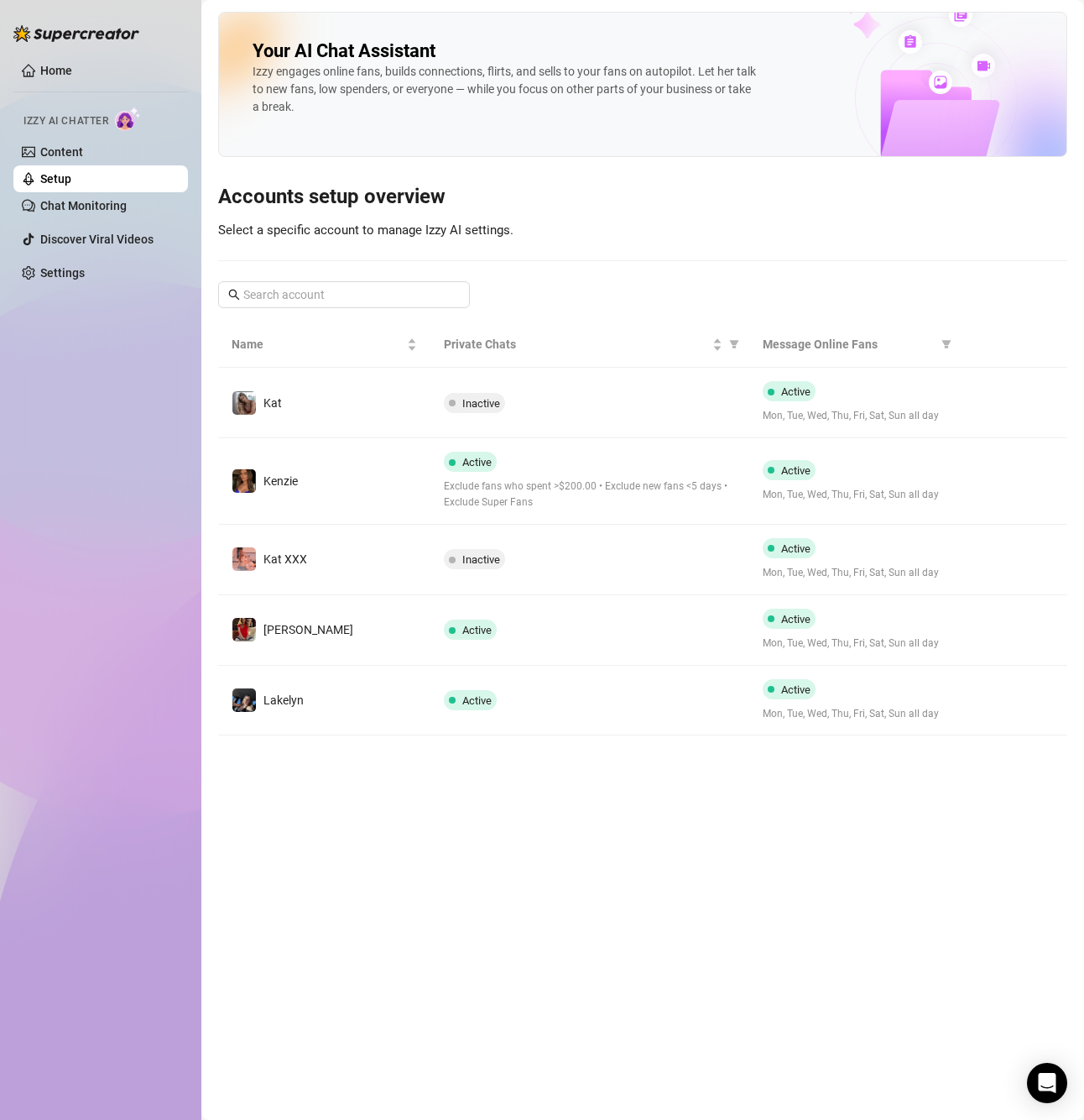
click at [493, 254] on div "Your AI Chat Assistant [PERSON_NAME] engages online fans, builds connections, f…" at bounding box center [643, 373] width 849 height 723
drag, startPoint x: 503, startPoint y: 218, endPoint x: 245, endPoint y: 228, distance: 258.2
click at [245, 228] on div "Your AI Chat Assistant [PERSON_NAME] engages online fans, builds connections, f…" at bounding box center [643, 373] width 849 height 723
click at [478, 251] on div "Your AI Chat Assistant [PERSON_NAME] engages online fans, builds connections, f…" at bounding box center [643, 373] width 849 height 723
drag, startPoint x: 402, startPoint y: 229, endPoint x: 556, endPoint y: 227, distance: 154.0
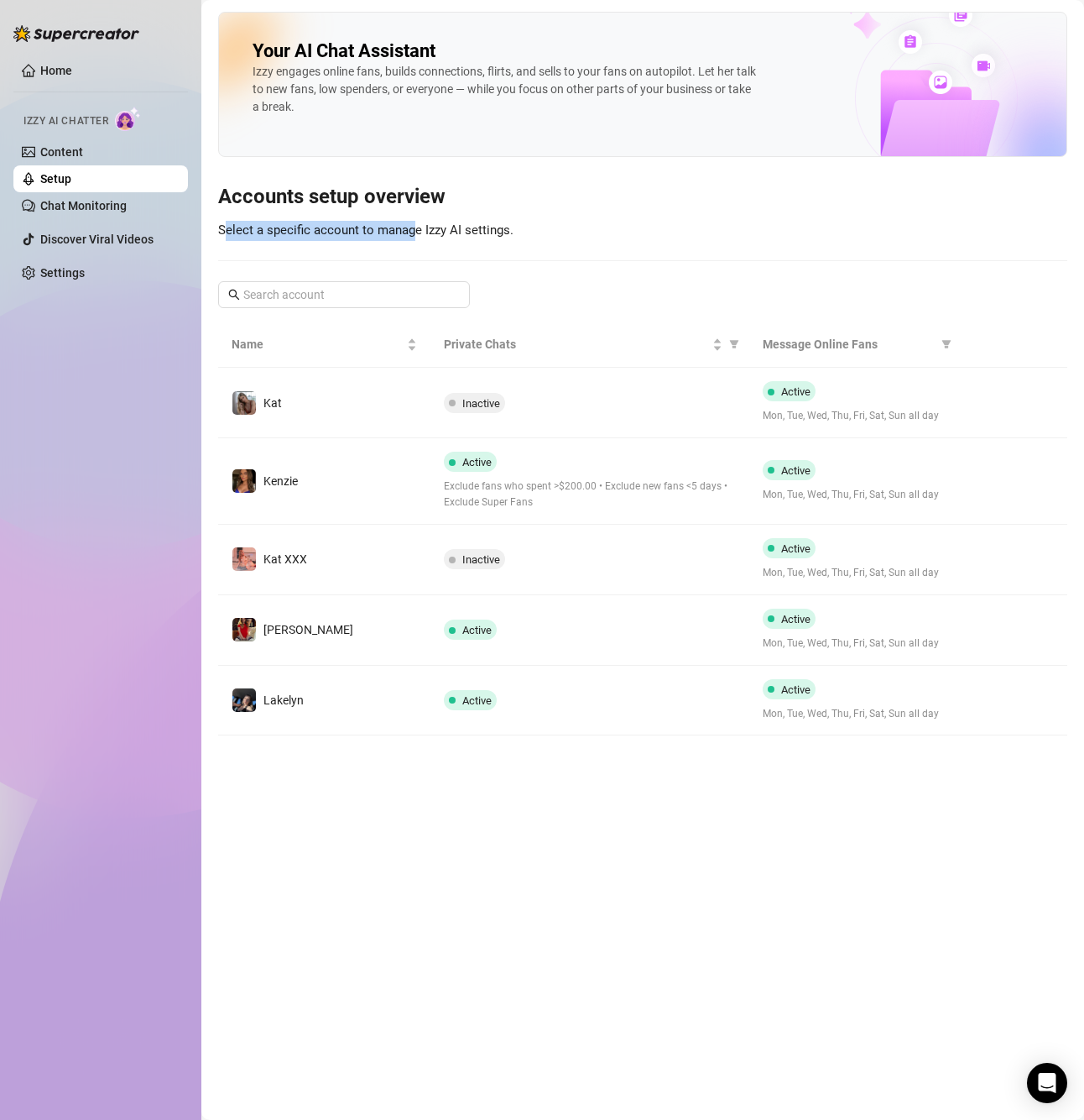
click at [437, 229] on span "Select a specific account to manage Izzy AI settings." at bounding box center [366, 230] width 296 height 15
click at [595, 227] on div "Your AI Chat Assistant [PERSON_NAME] engages online fans, builds connections, f…" at bounding box center [643, 373] width 849 height 723
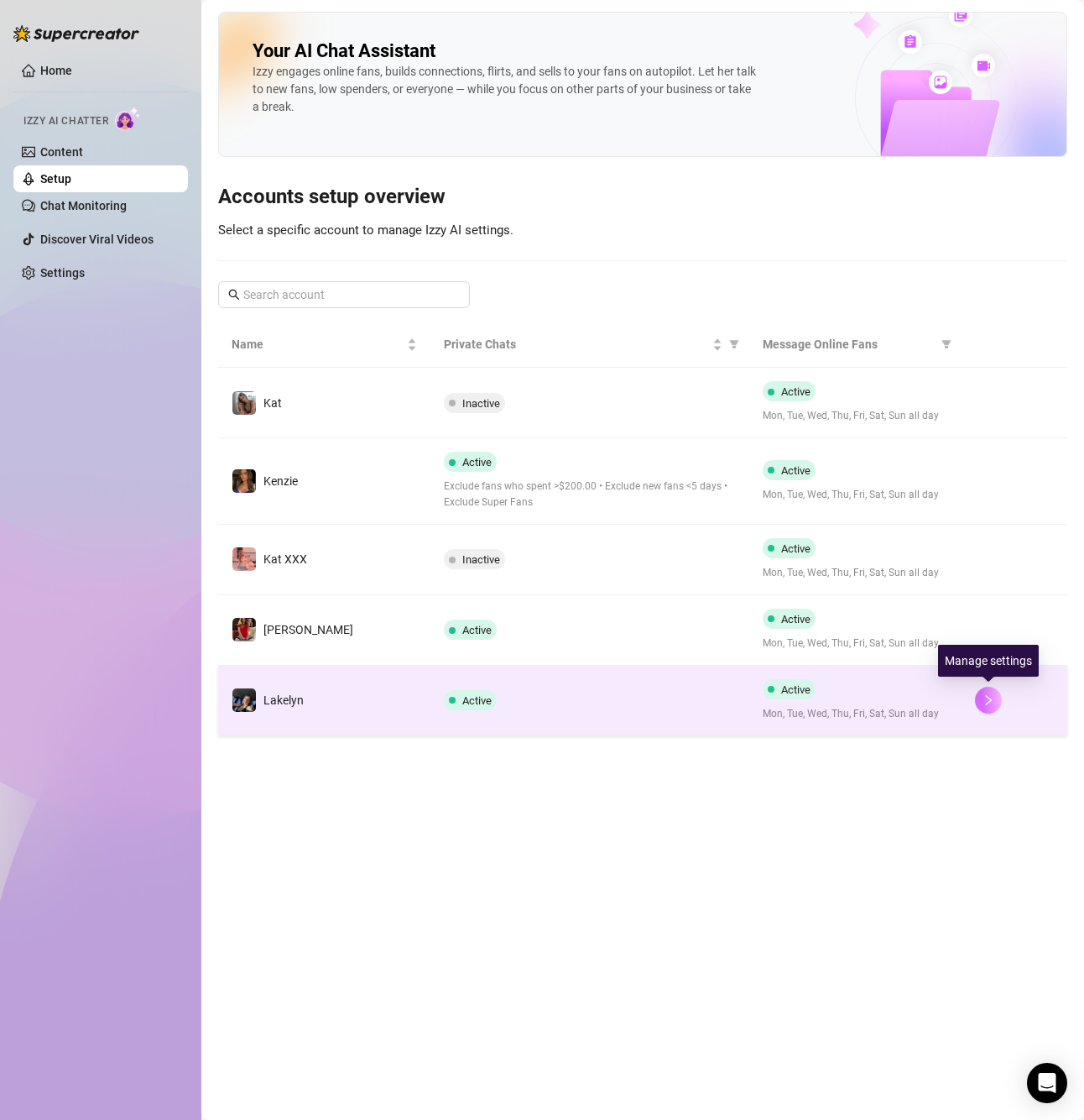
click at [991, 700] on icon "right" at bounding box center [988, 700] width 6 height 10
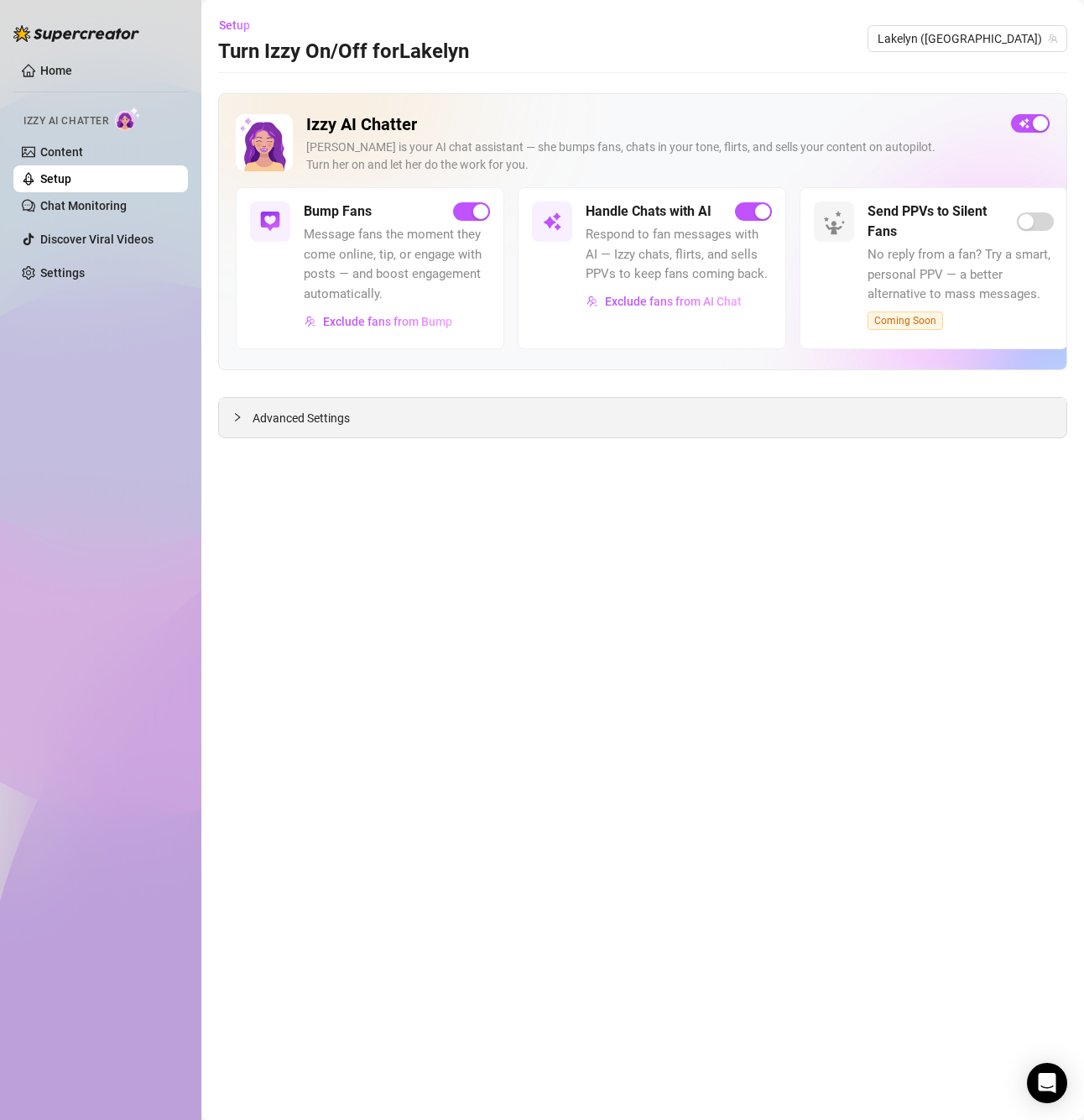
click at [303, 420] on span "Advanced Settings" at bounding box center [301, 418] width 98 height 18
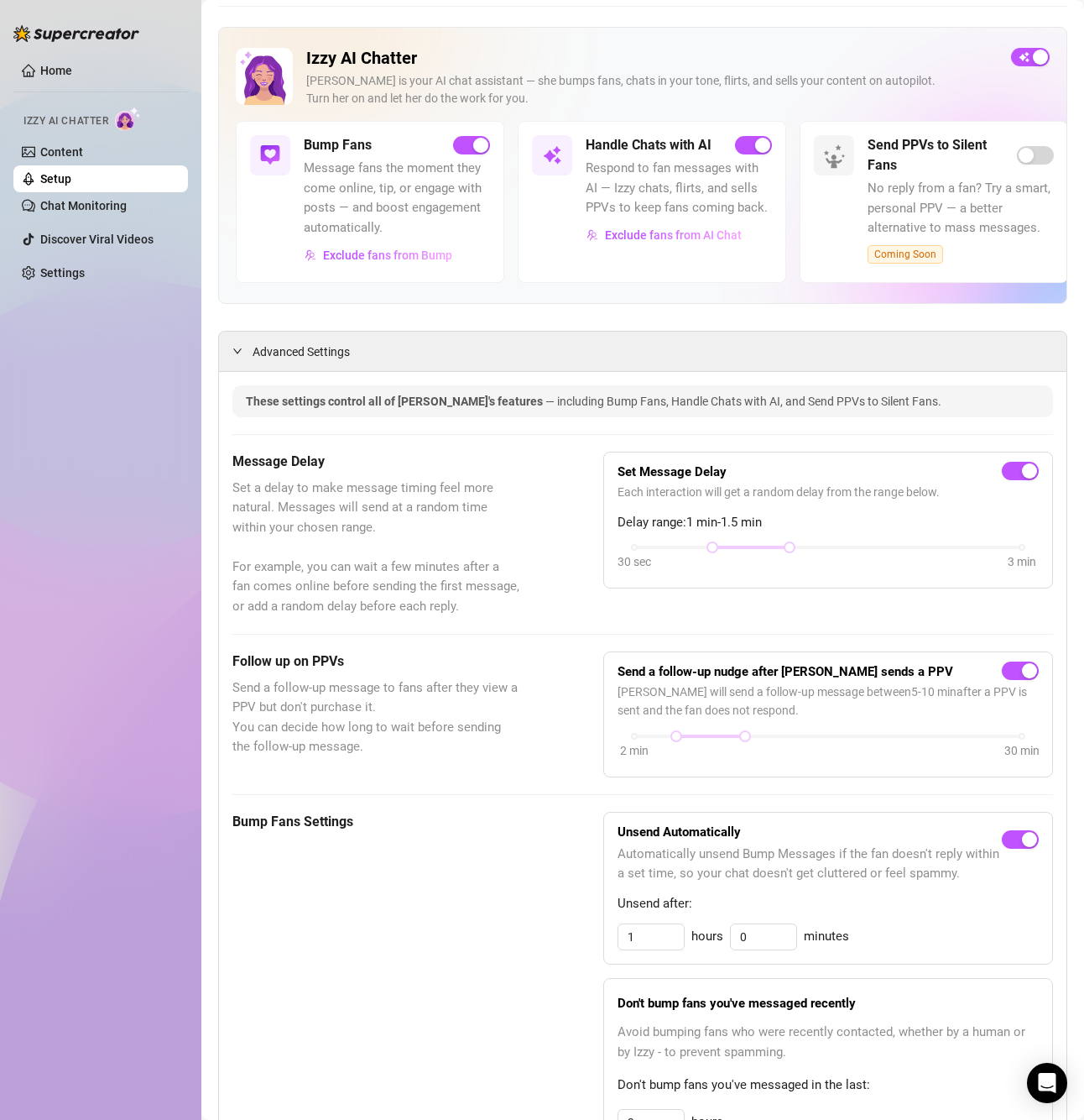
scroll to position [84, 0]
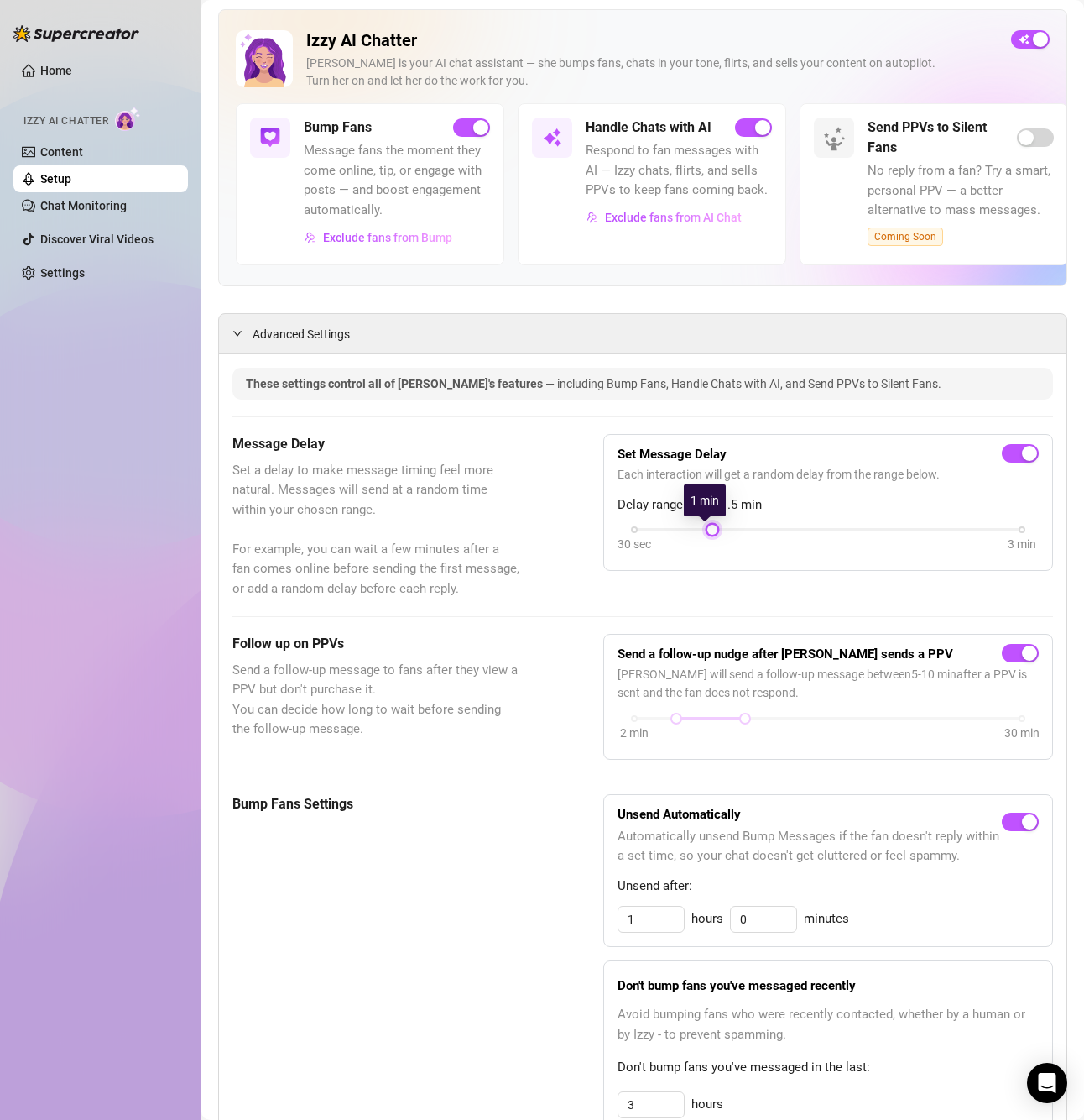
drag, startPoint x: 782, startPoint y: 530, endPoint x: 710, endPoint y: 533, distance: 72.1
click at [710, 533] on div at bounding box center [713, 529] width 9 height 9
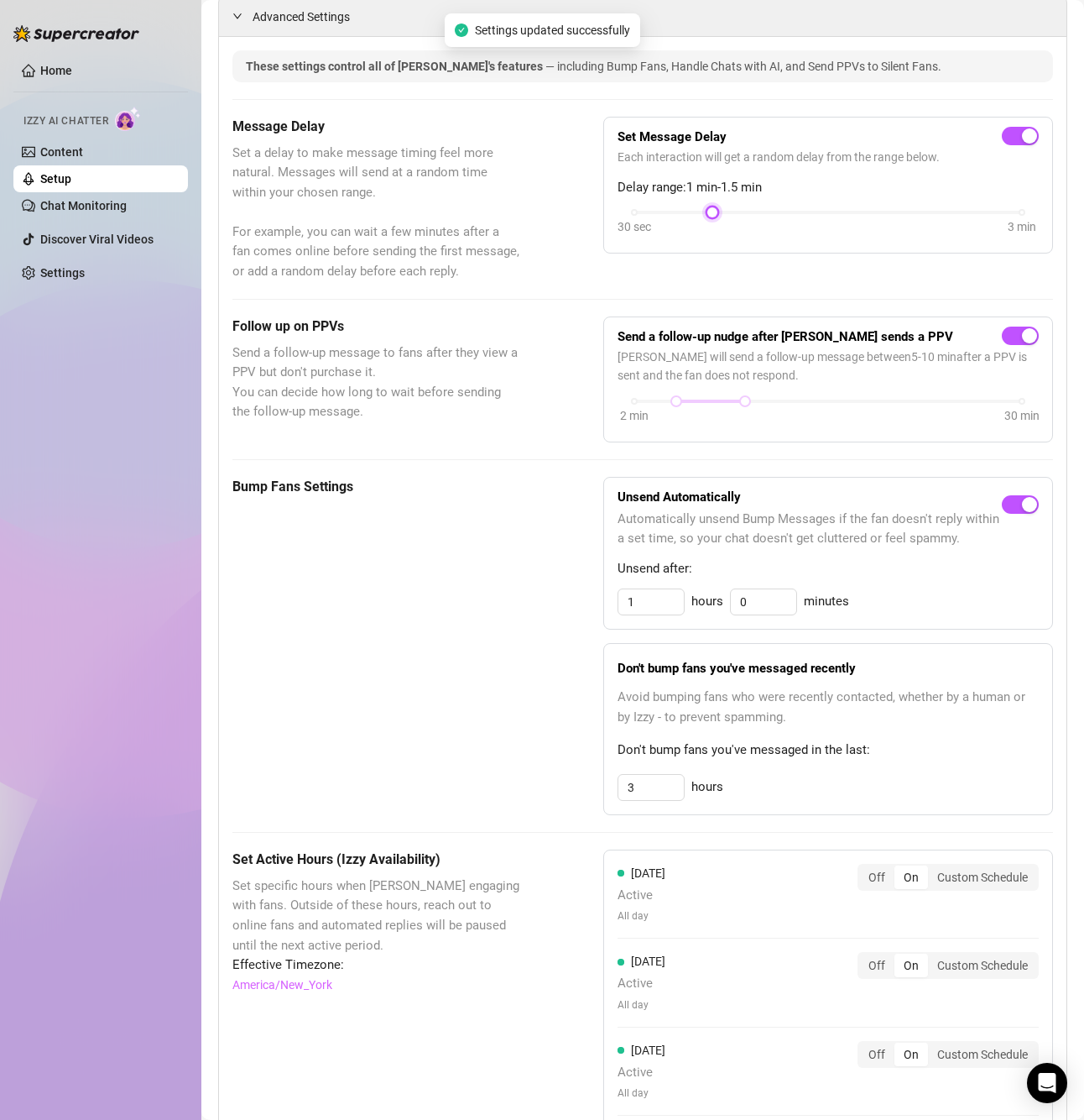
scroll to position [0, 0]
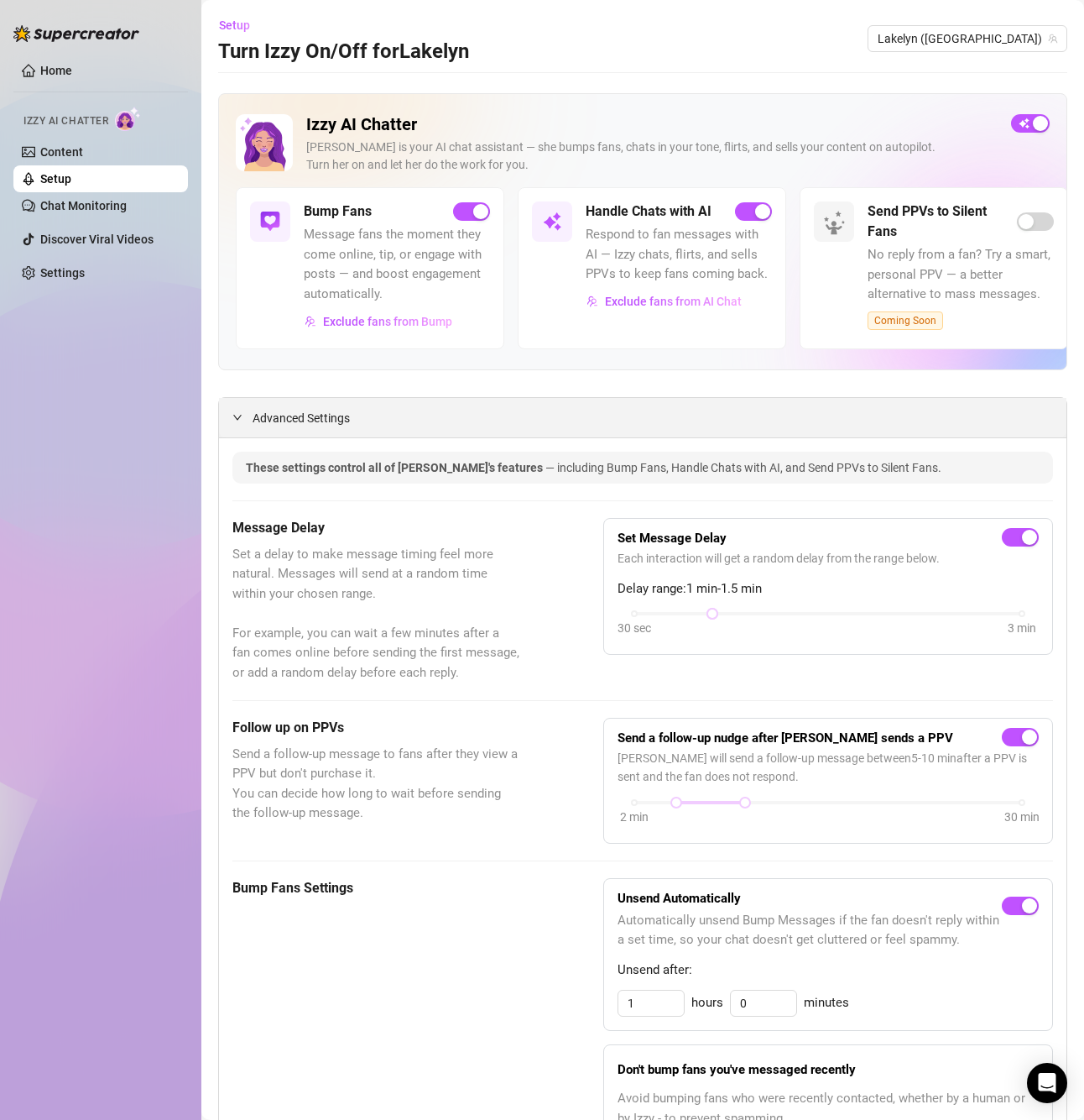
click at [303, 411] on span "Advanced Settings" at bounding box center [301, 418] width 98 height 18
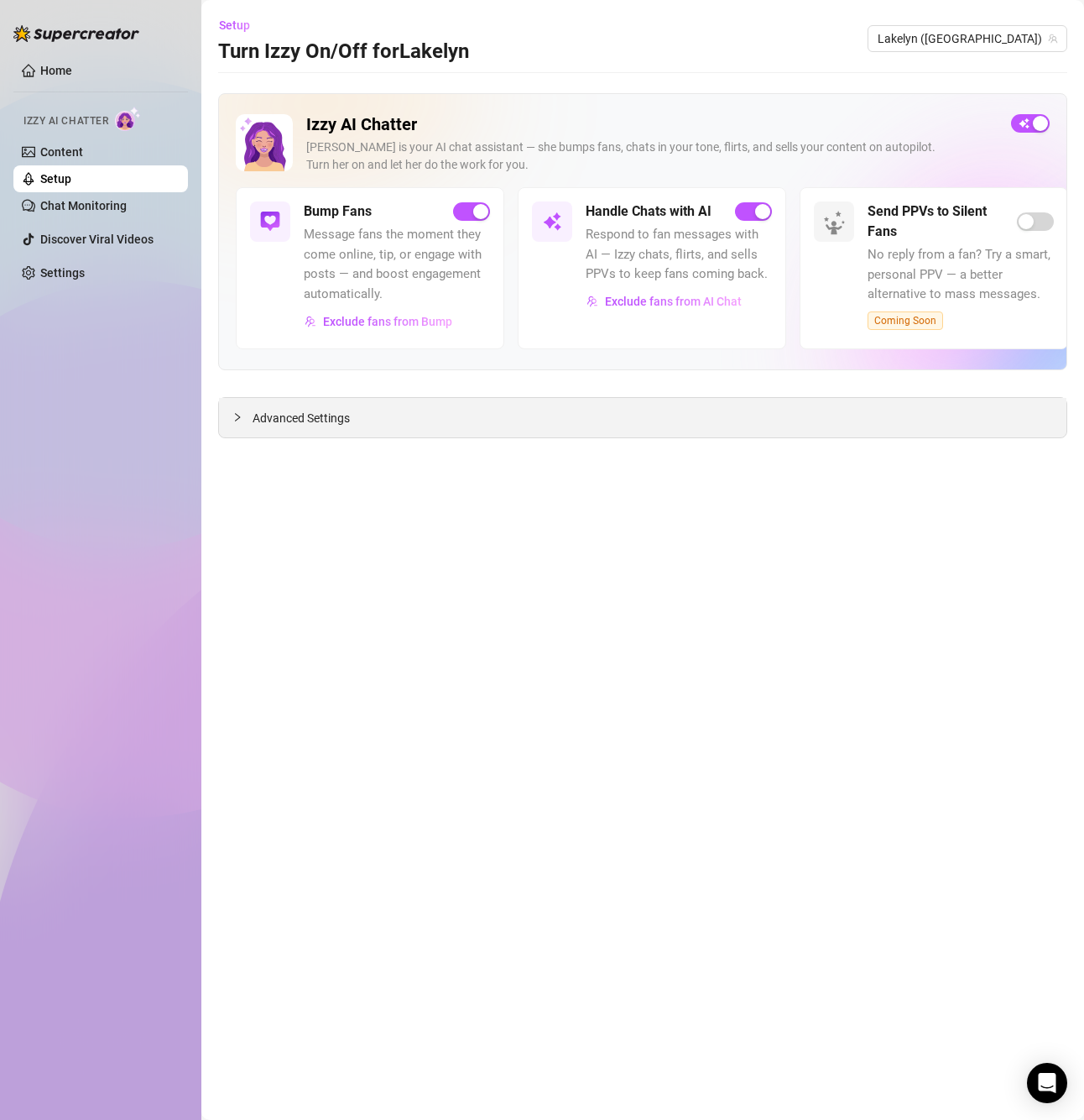
click at [297, 416] on span "Advanced Settings" at bounding box center [301, 418] width 98 height 18
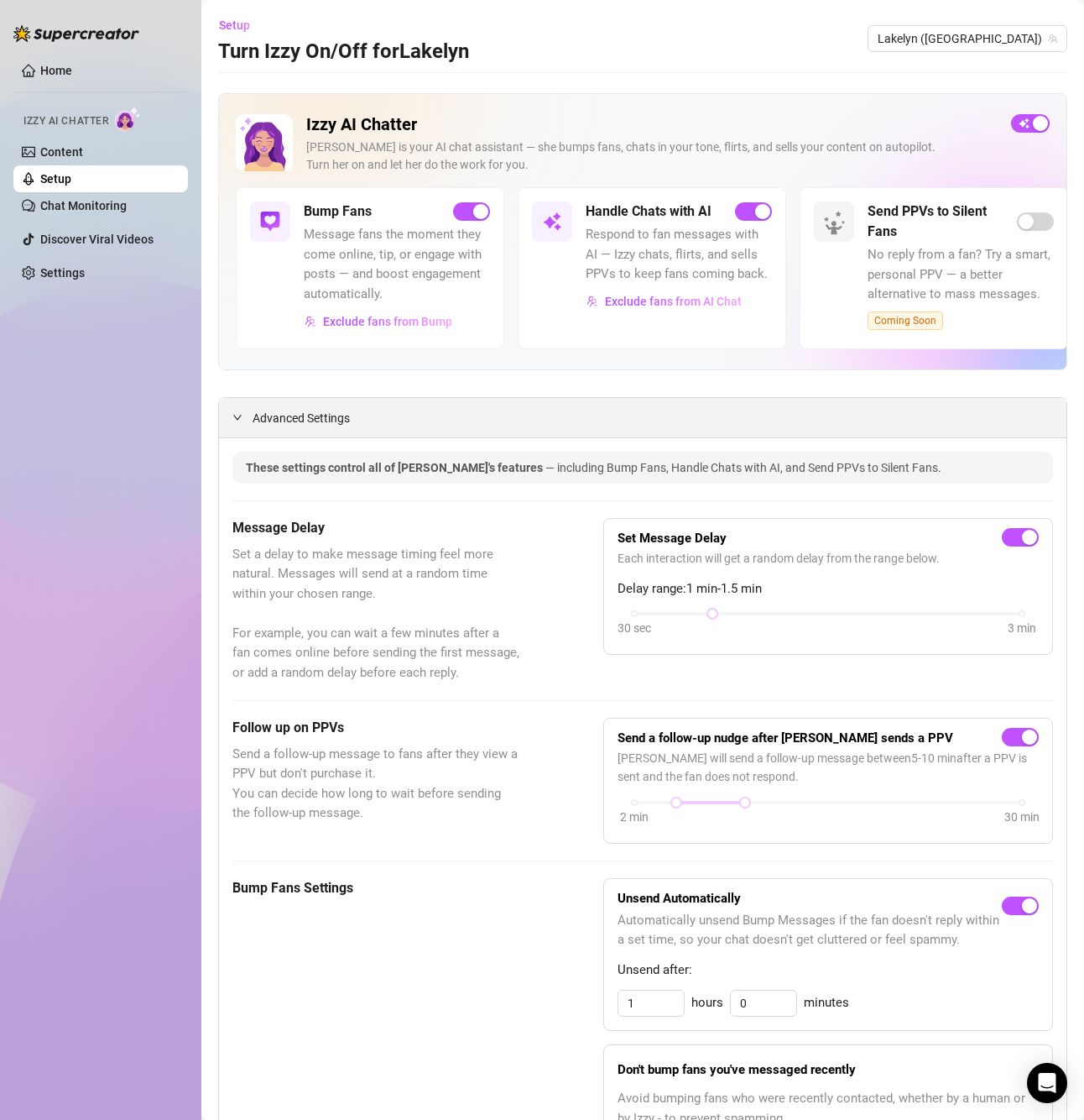
click at [297, 416] on span "Advanced Settings" at bounding box center [301, 418] width 98 height 18
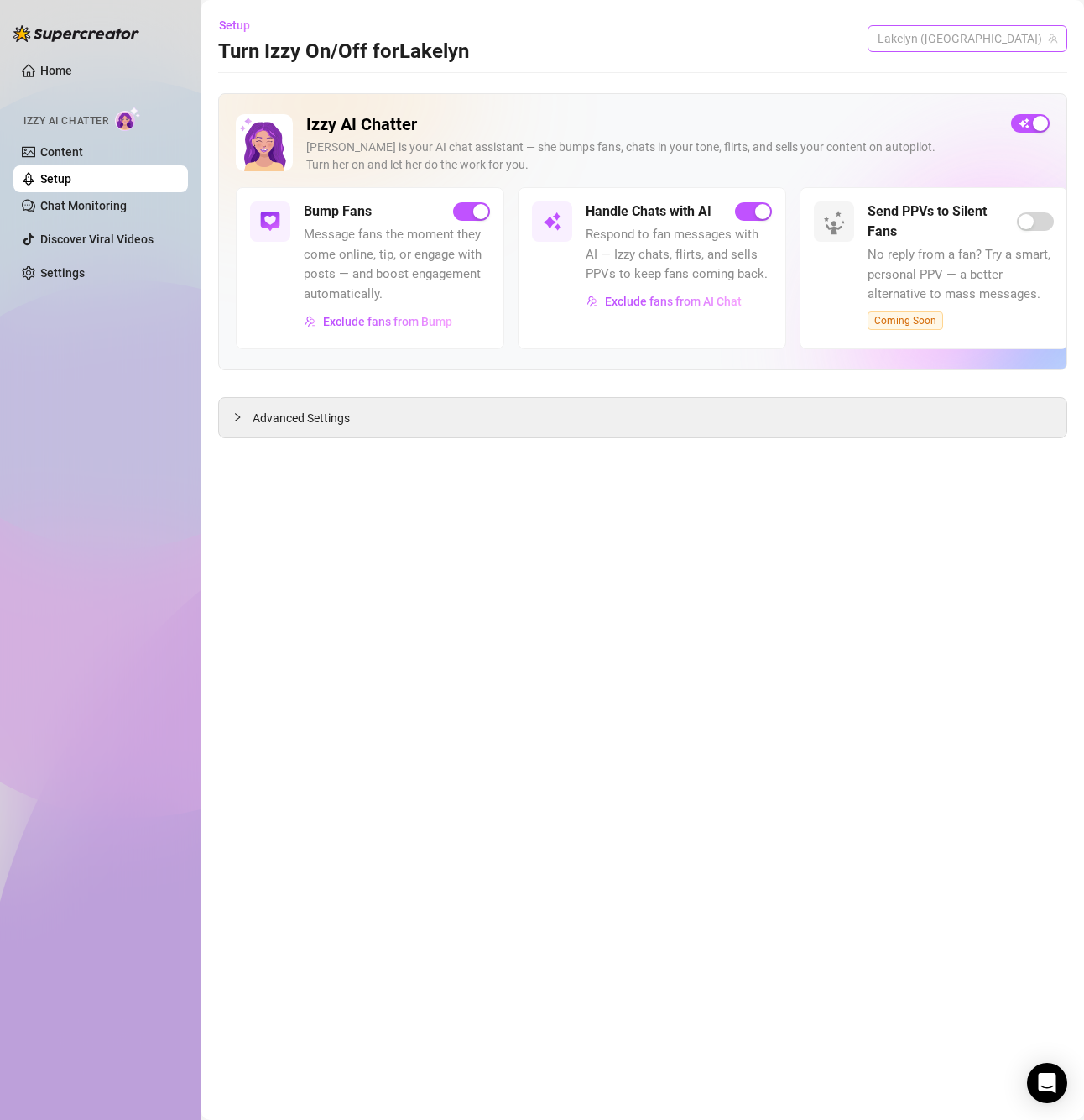
click at [960, 32] on span "Lakelyn ([GEOGRAPHIC_DATA])" at bounding box center [968, 39] width 180 height 25
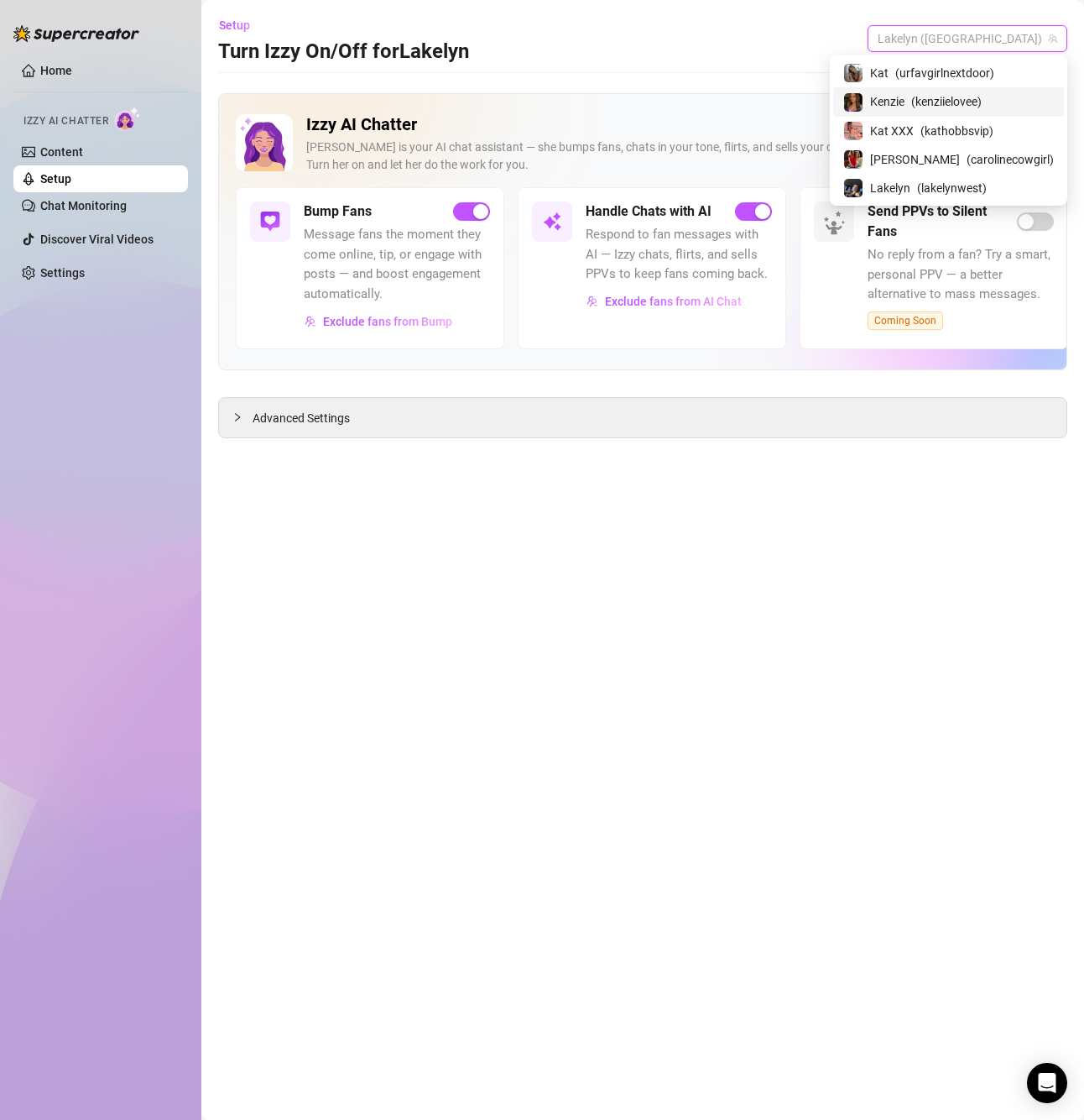
click at [955, 101] on span "( kenziielovee )" at bounding box center [947, 101] width 71 height 18
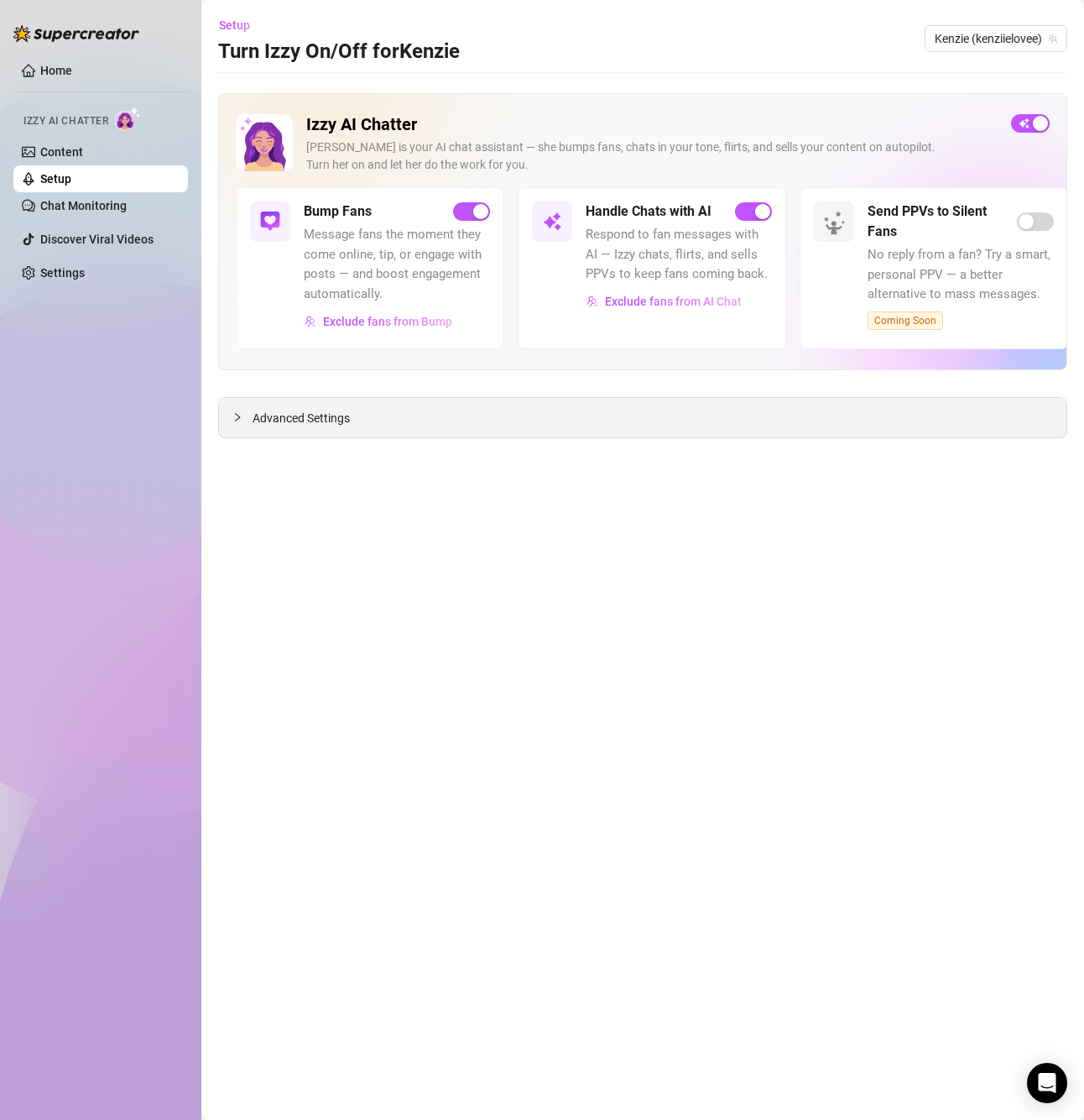
click at [317, 410] on span "Advanced Settings" at bounding box center [301, 418] width 98 height 18
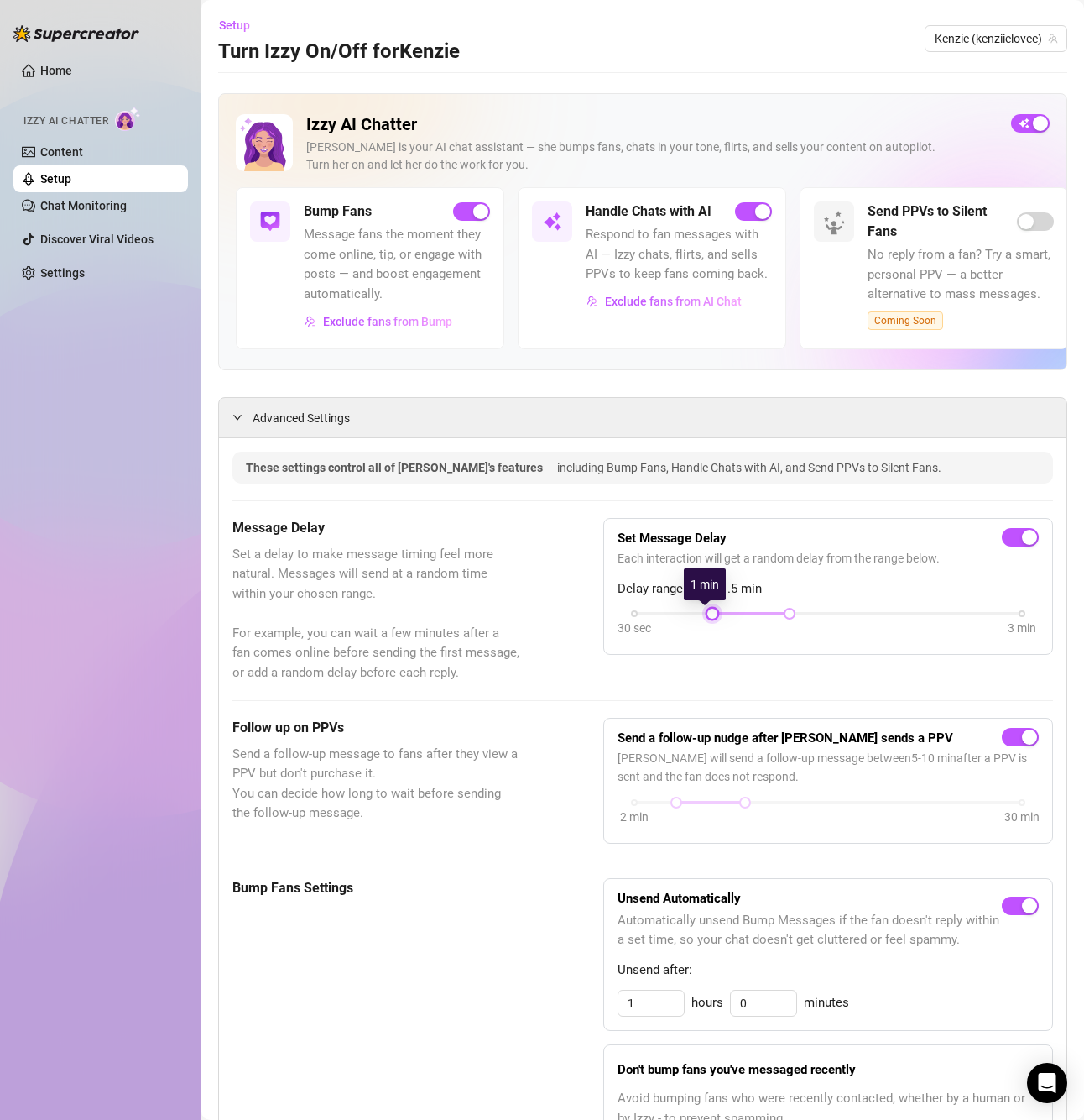
click at [709, 615] on div at bounding box center [713, 613] width 9 height 9
drag, startPoint x: 776, startPoint y: 612, endPoint x: 715, endPoint y: 614, distance: 61.0
click at [715, 614] on div "30 sec 3 min" at bounding box center [828, 611] width 388 height 7
click at [970, 41] on span "Kenzie (kenziielovee)" at bounding box center [996, 39] width 123 height 25
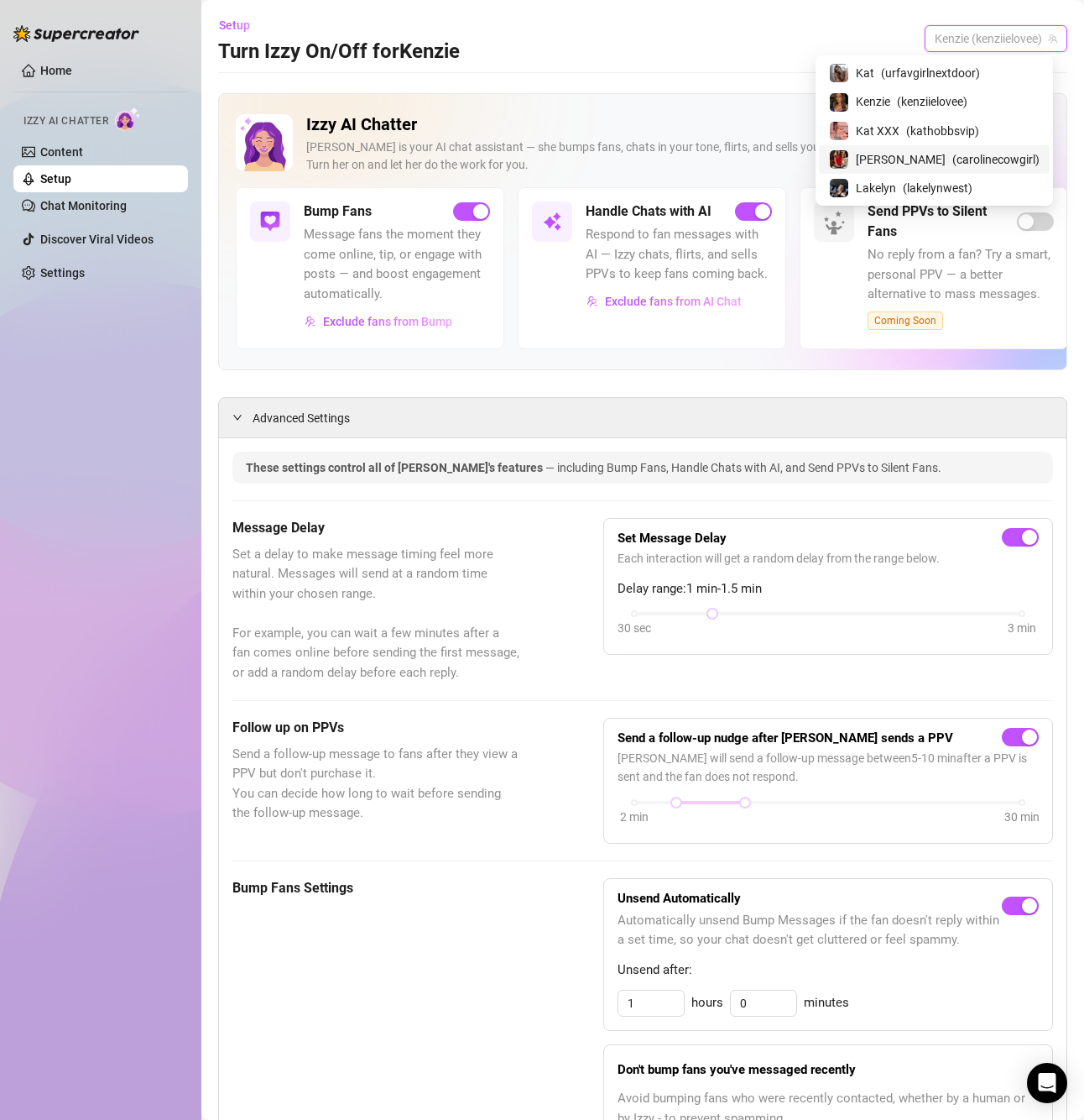
click at [937, 155] on span "[PERSON_NAME]" at bounding box center [900, 159] width 90 height 18
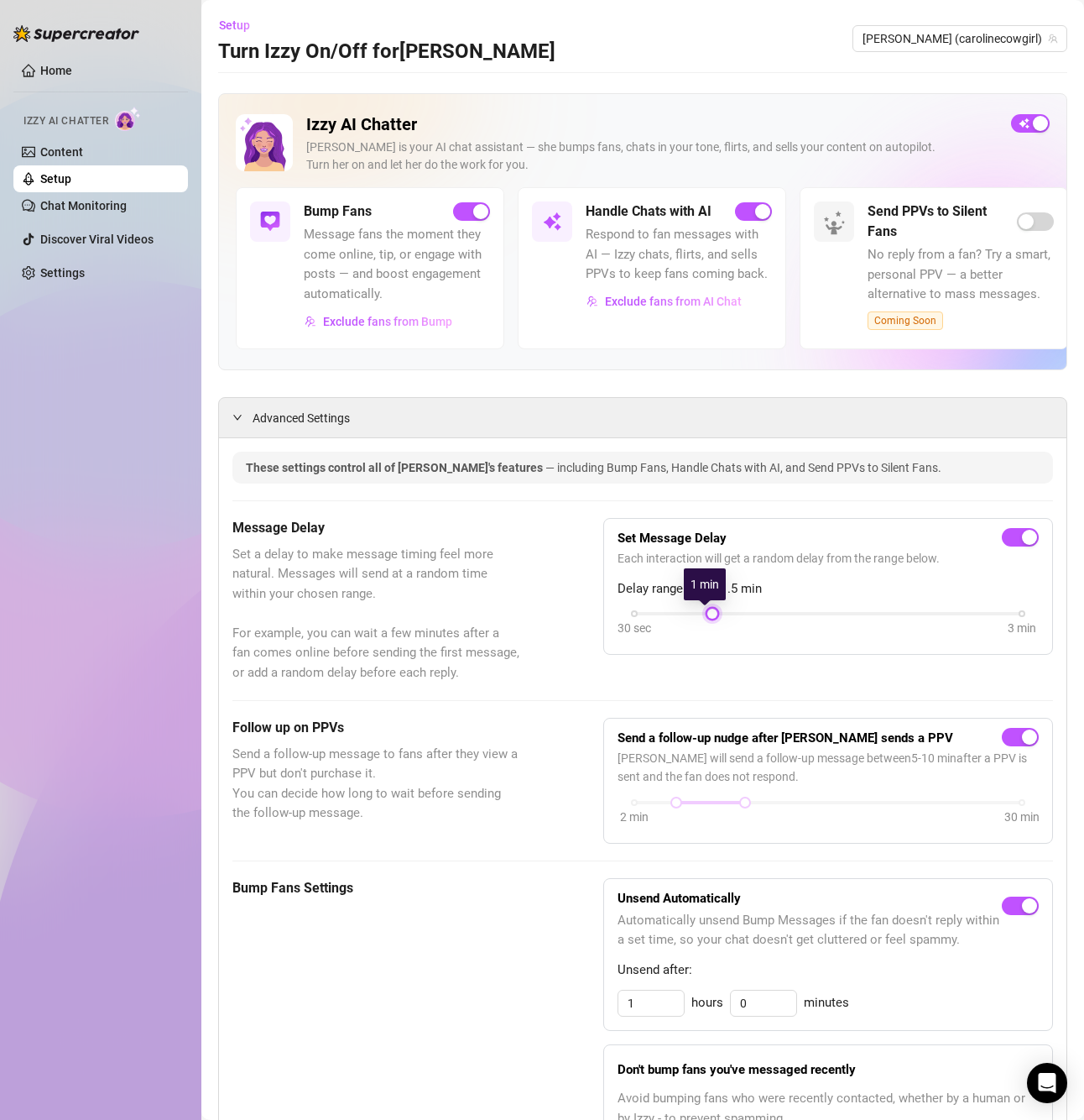
drag, startPoint x: 782, startPoint y: 609, endPoint x: 725, endPoint y: 616, distance: 57.4
click at [725, 615] on div "30 sec 3 min" at bounding box center [828, 611] width 388 height 7
click at [547, 681] on div "Message Delay Set a delay to make message timing feel more natural. Messages wi…" at bounding box center [642, 601] width 821 height 165
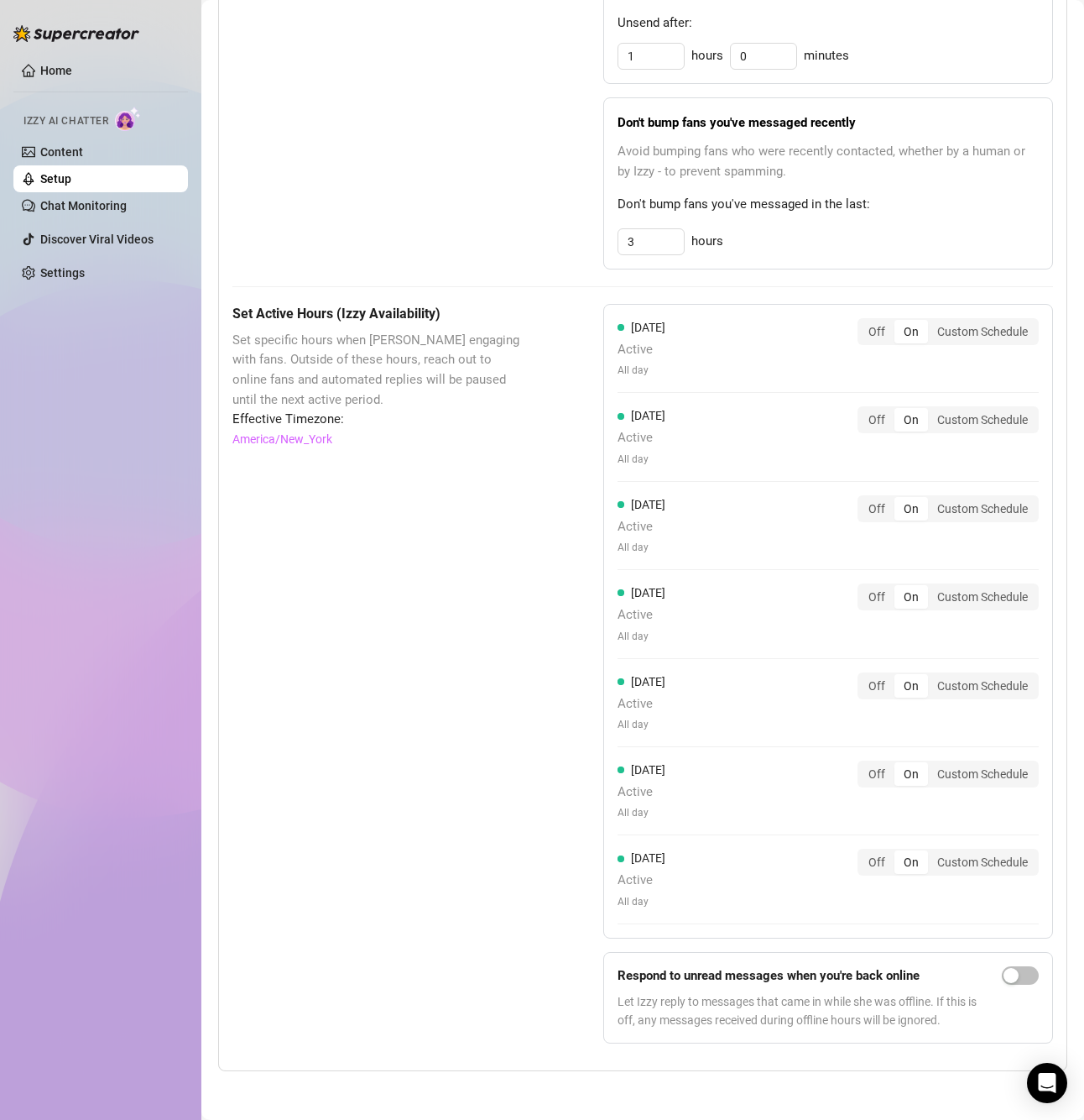
scroll to position [989, 0]
click at [483, 628] on div "Set Active Hours (Izzy Availability) Set specific hours when Izzy engaging with…" at bounding box center [375, 678] width 287 height 753
click at [363, 585] on div "Set Active Hours (Izzy Availability) Set specific hours when Izzy engaging with…" at bounding box center [375, 678] width 287 height 753
